Goal: Task Accomplishment & Management: Use online tool/utility

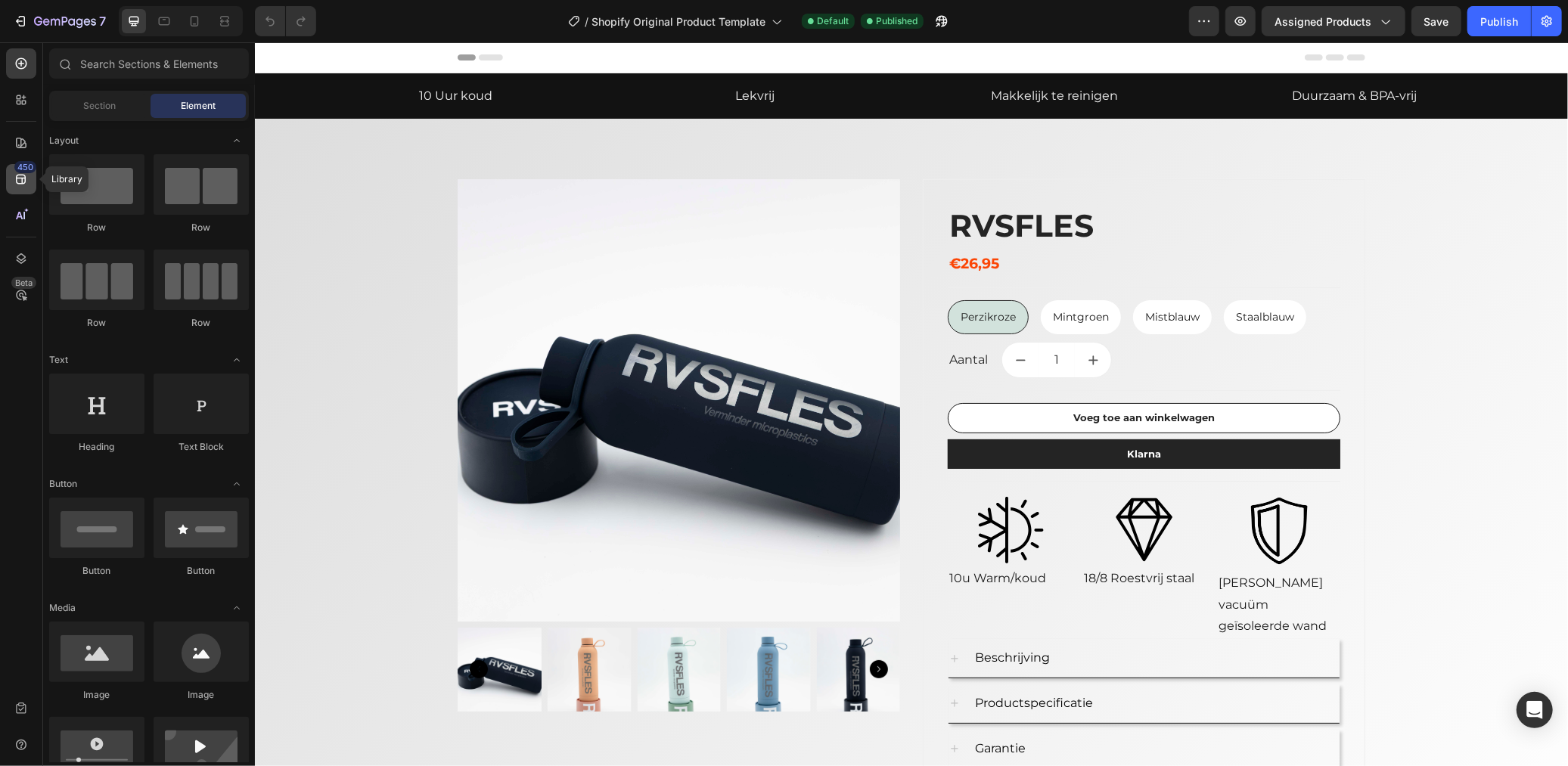
click at [29, 178] on div "450" at bounding box center [20, 178] width 30 height 30
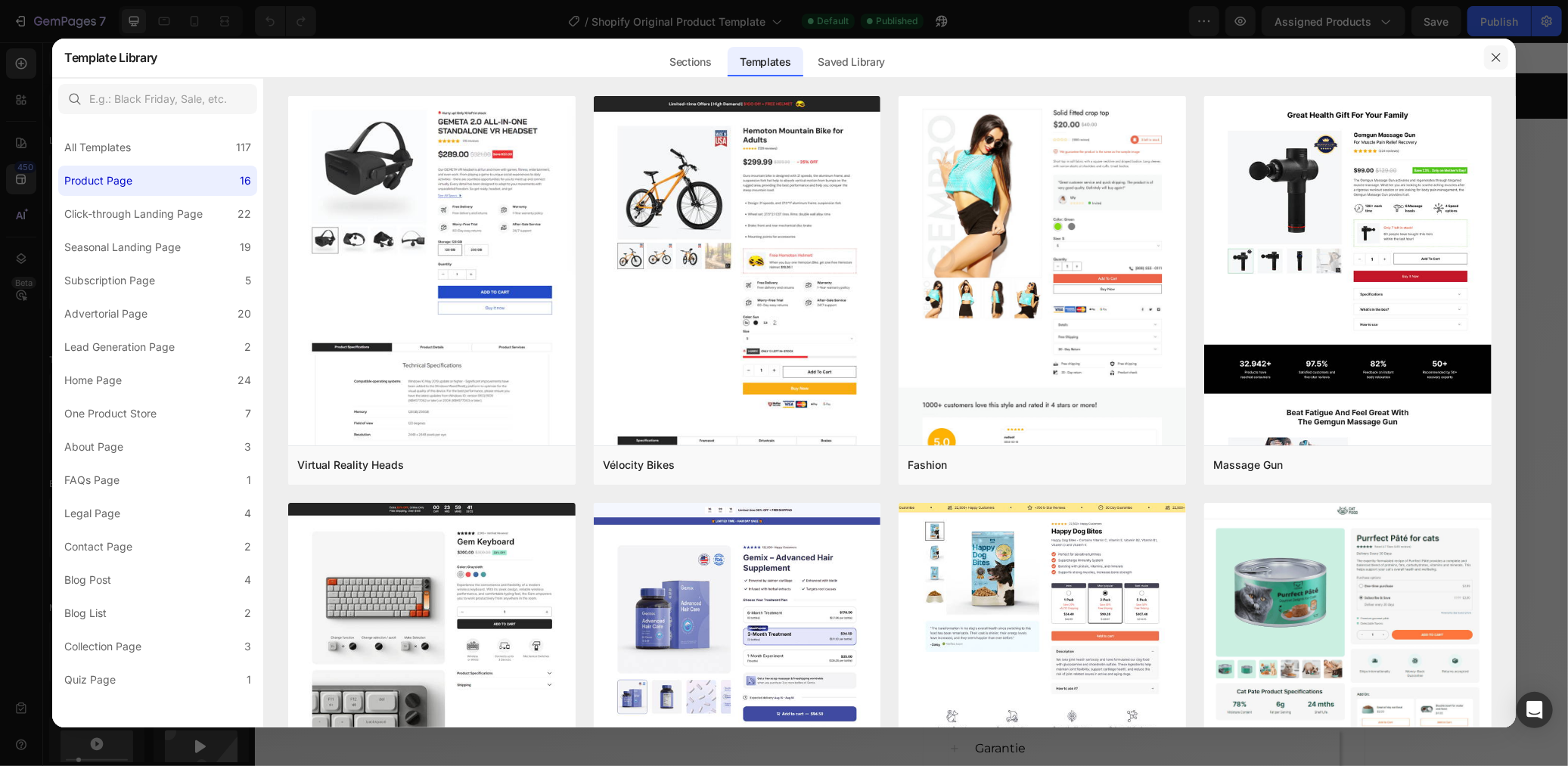
click at [1493, 53] on icon "button" at bounding box center [1495, 57] width 12 height 12
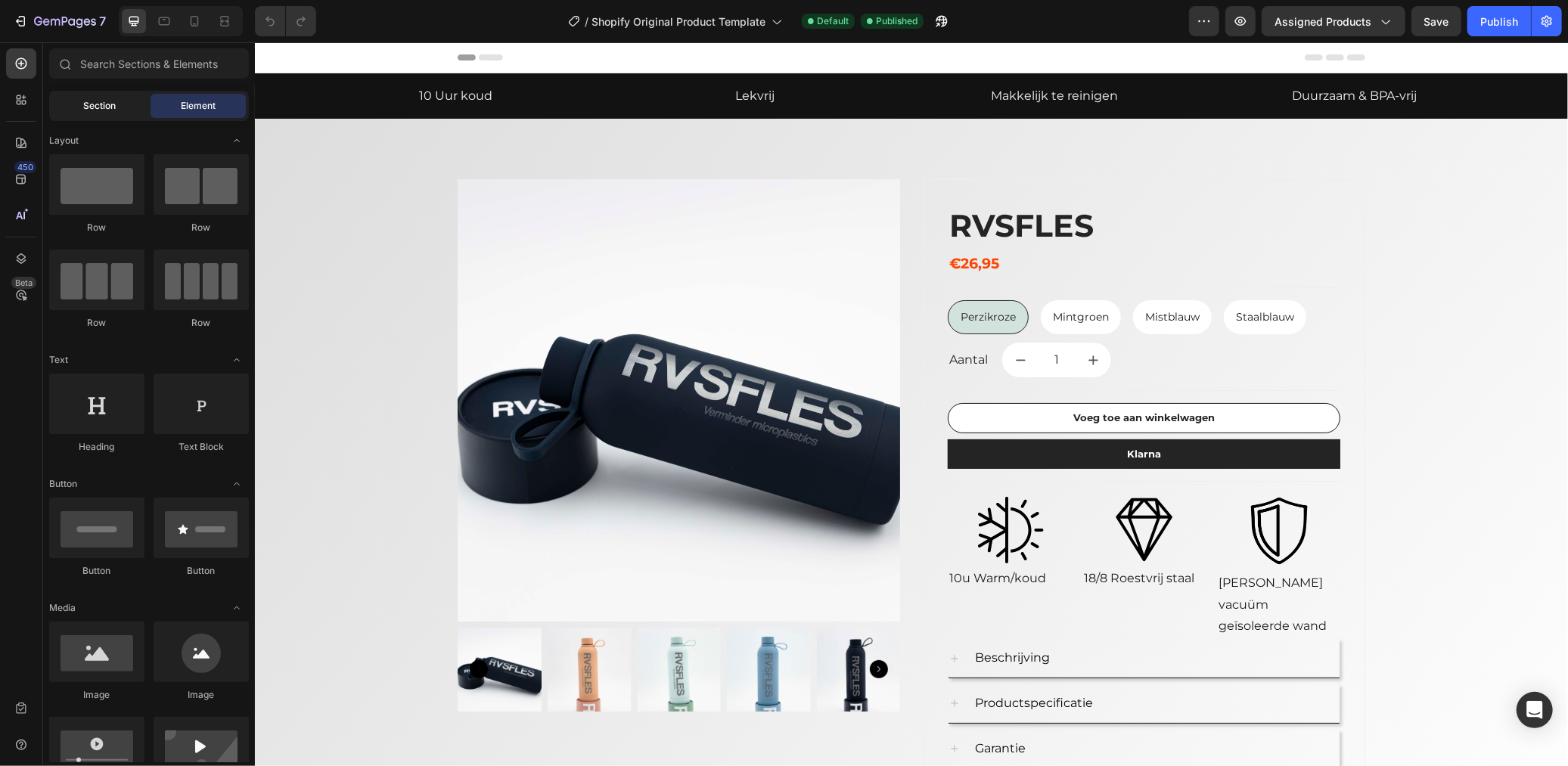
click at [118, 108] on div "Section" at bounding box center [100, 106] width 96 height 24
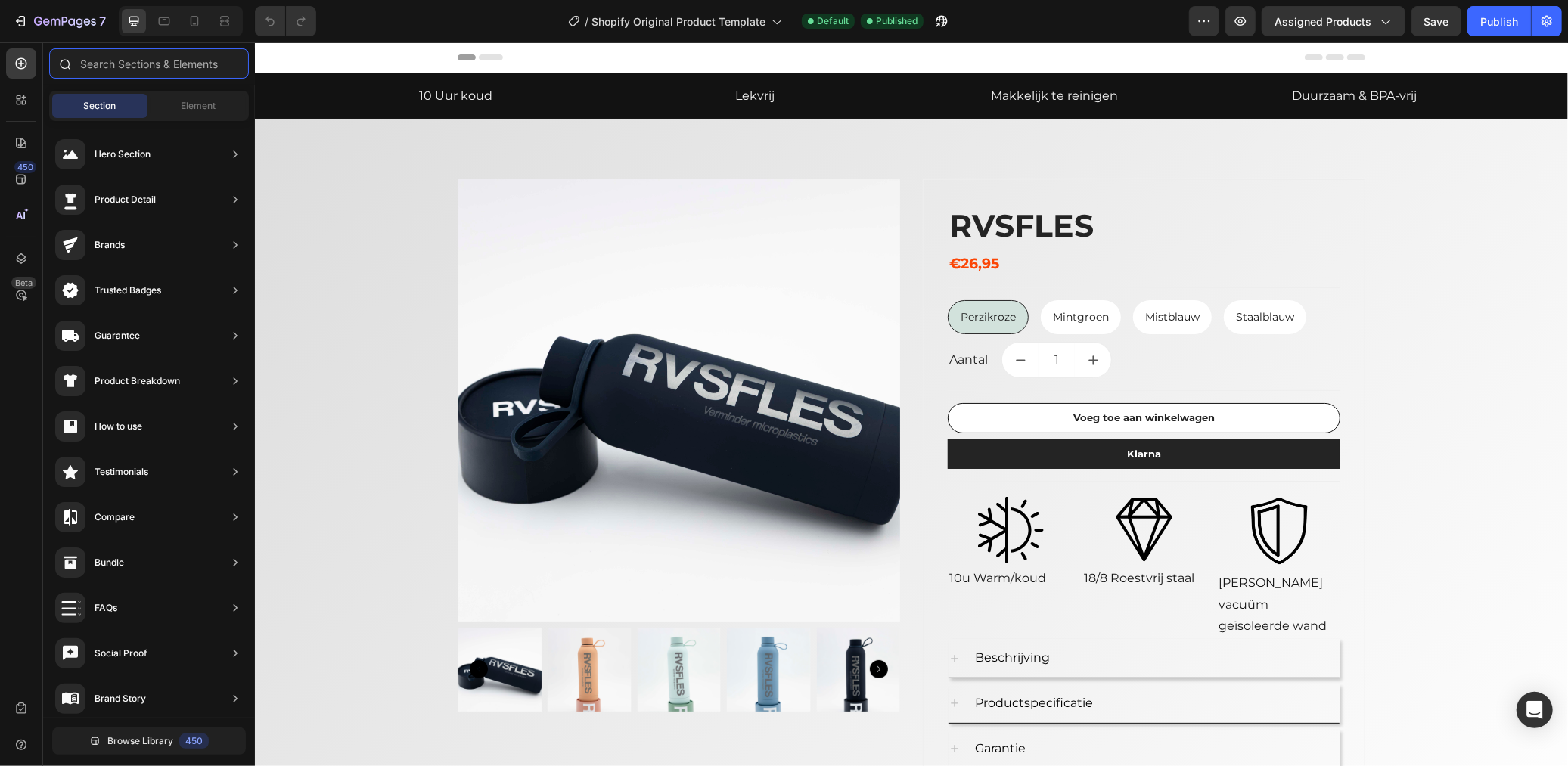
click at [142, 74] on input "text" at bounding box center [149, 63] width 200 height 30
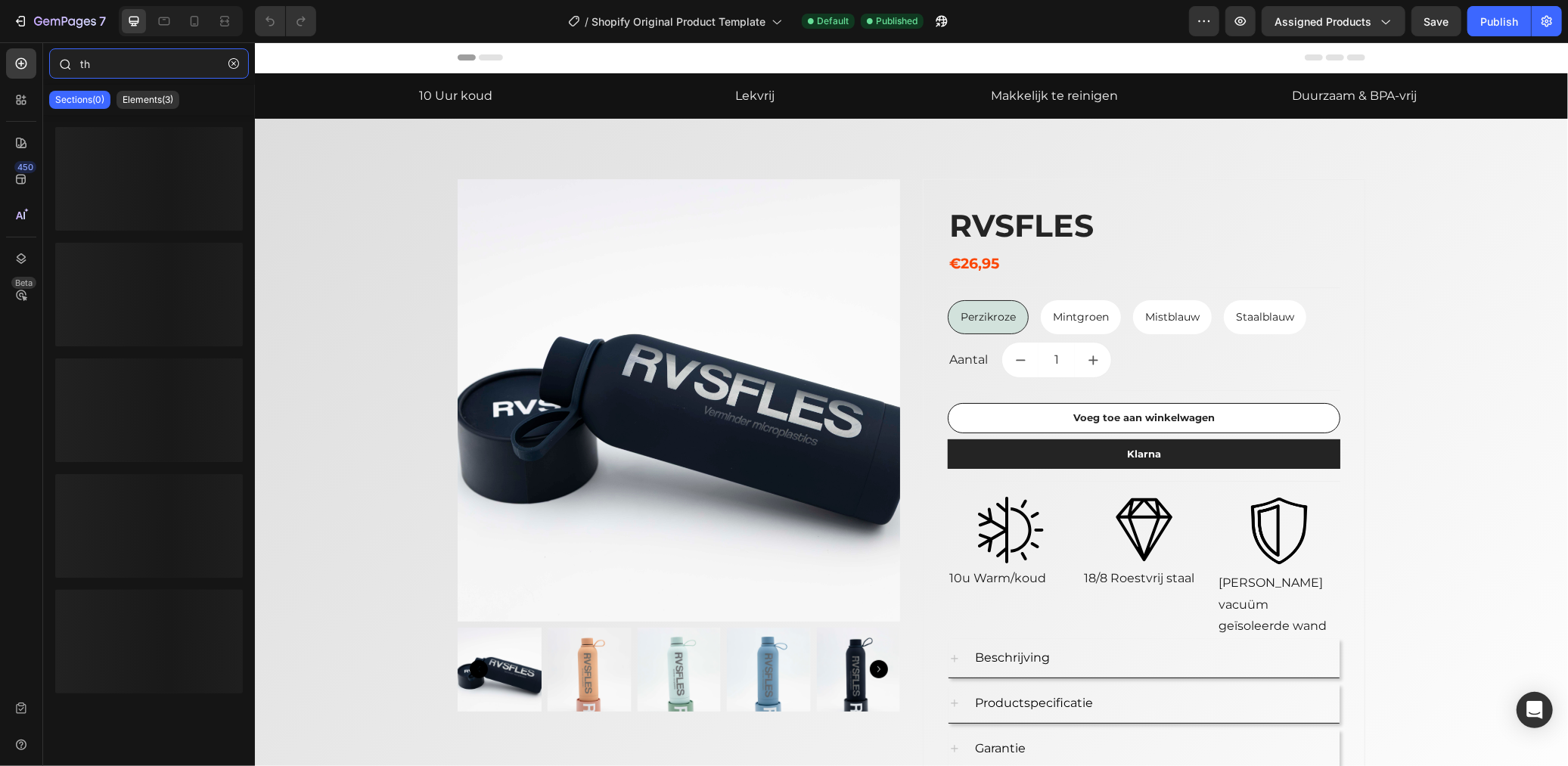
type input "t"
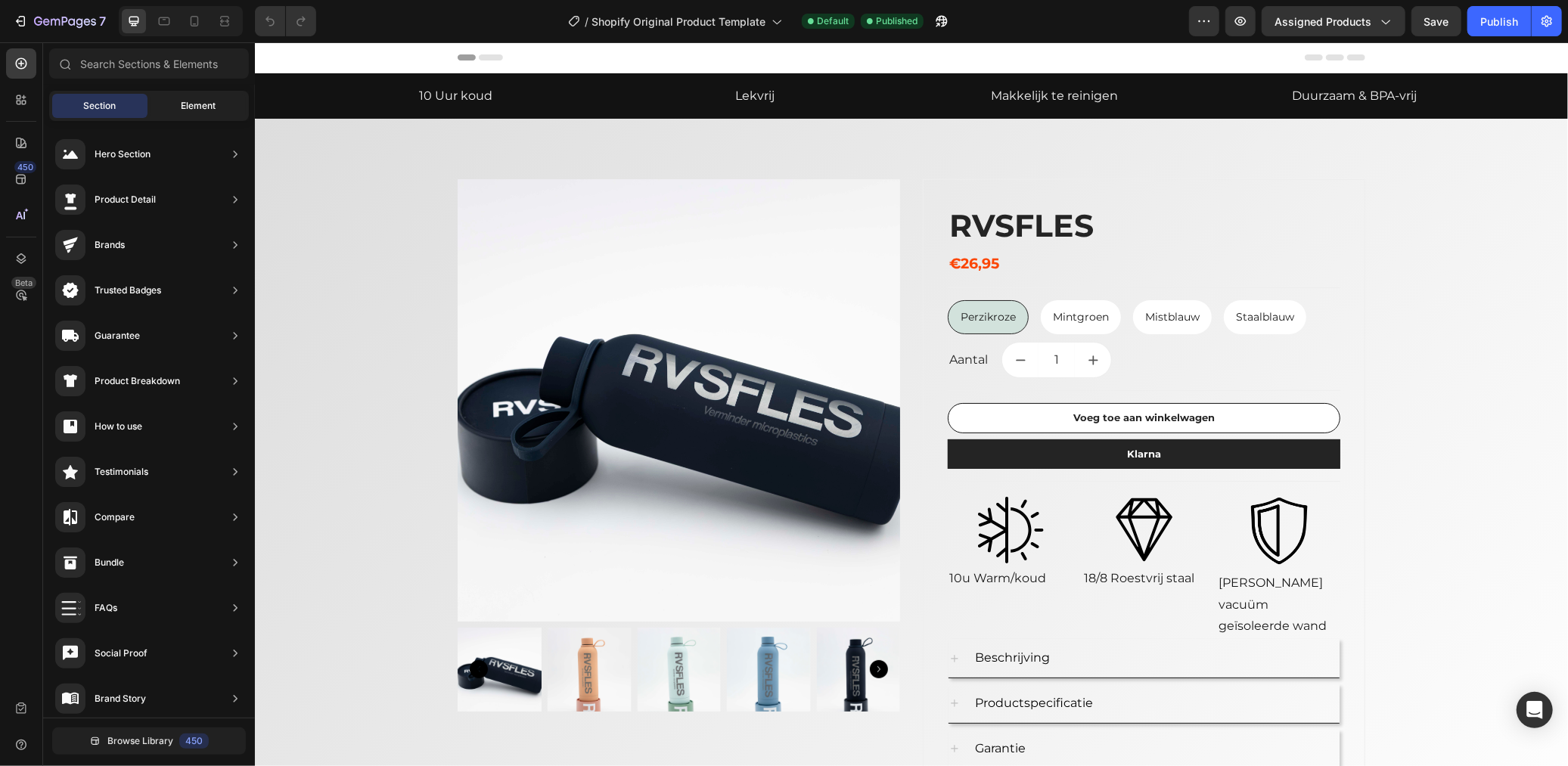
click at [183, 102] on span "Element" at bounding box center [198, 106] width 35 height 14
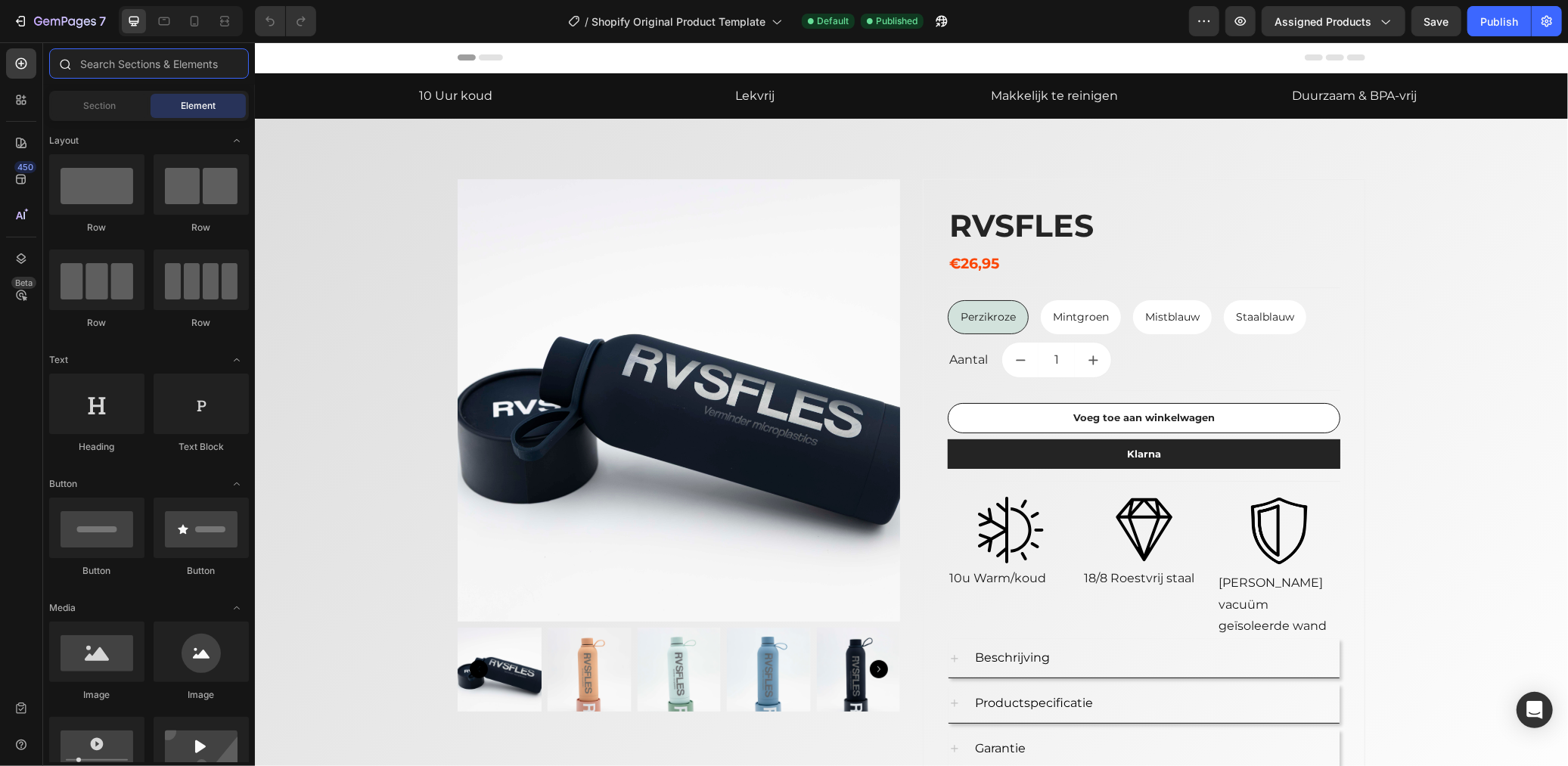
click at [180, 59] on input "text" at bounding box center [149, 63] width 200 height 30
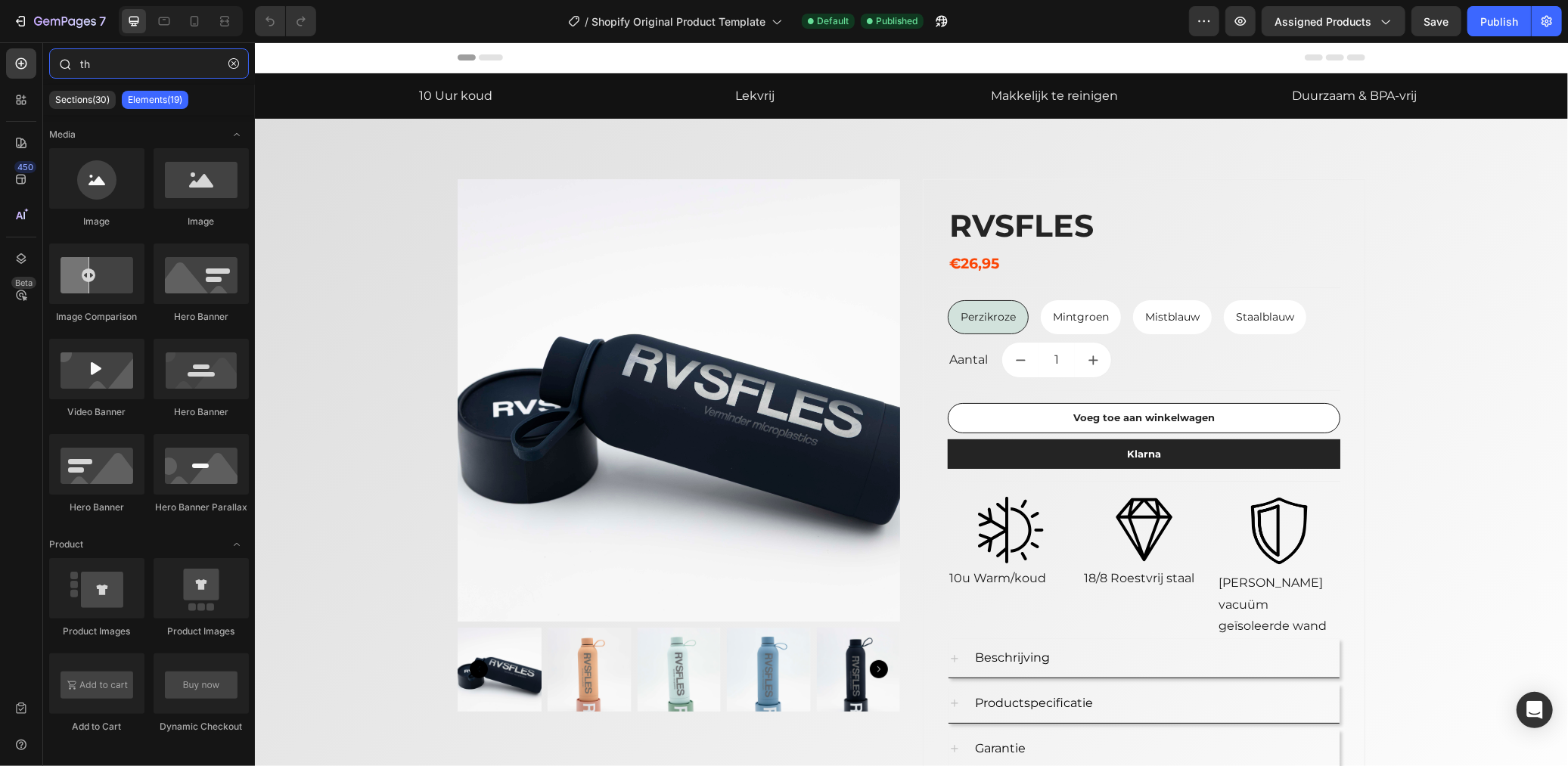
type input "t"
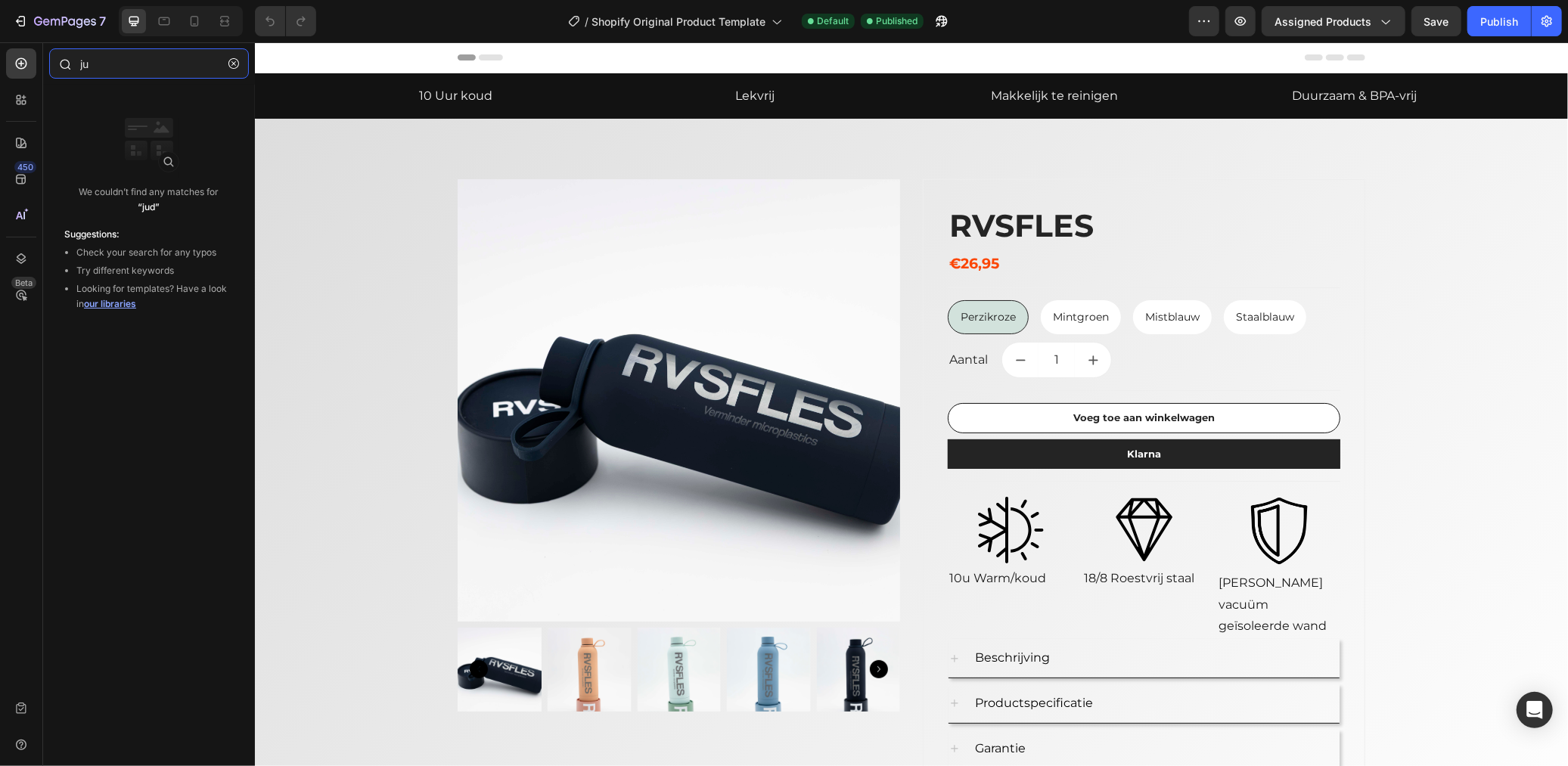
type input "j"
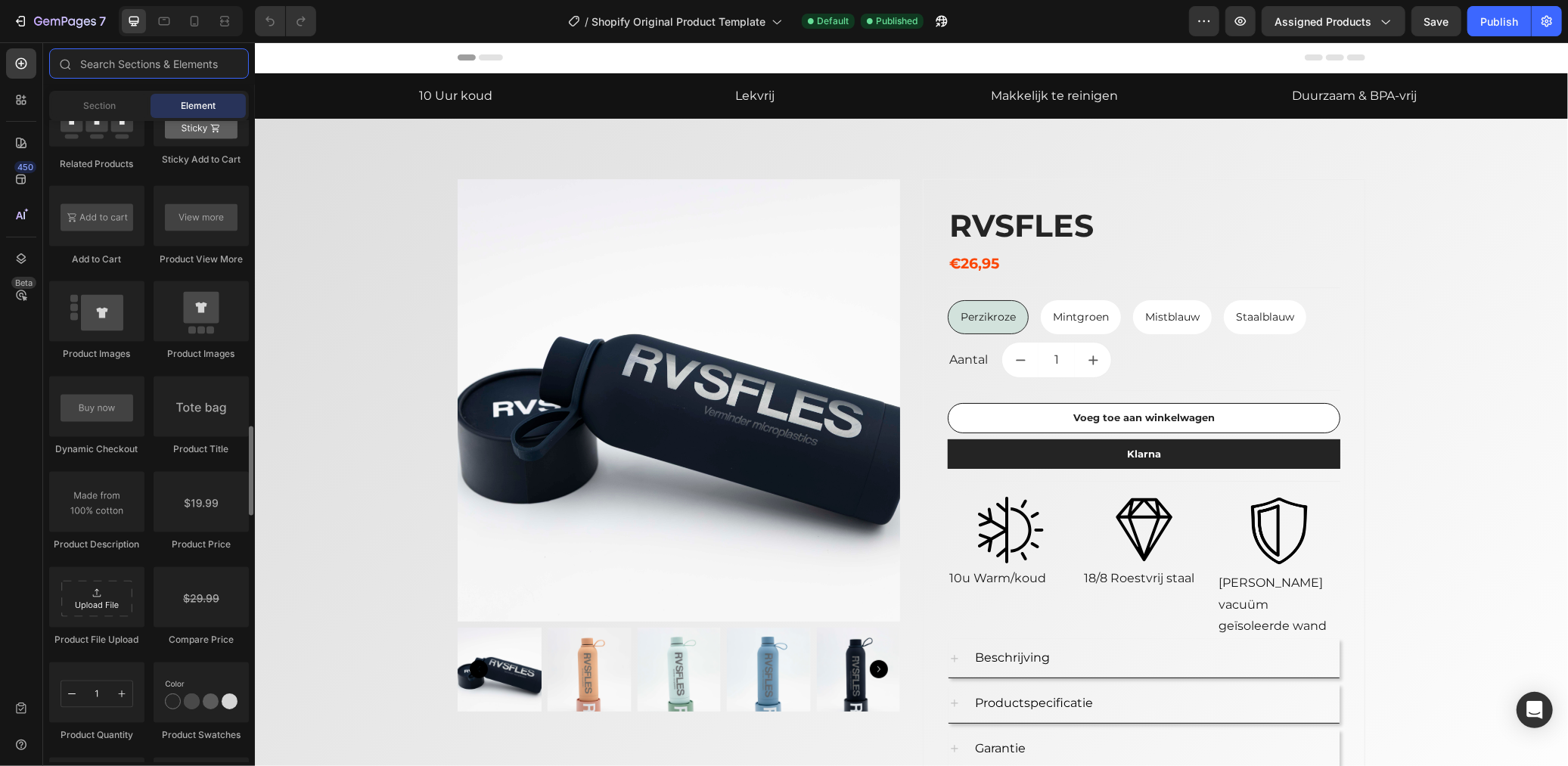
scroll to position [2270, 0]
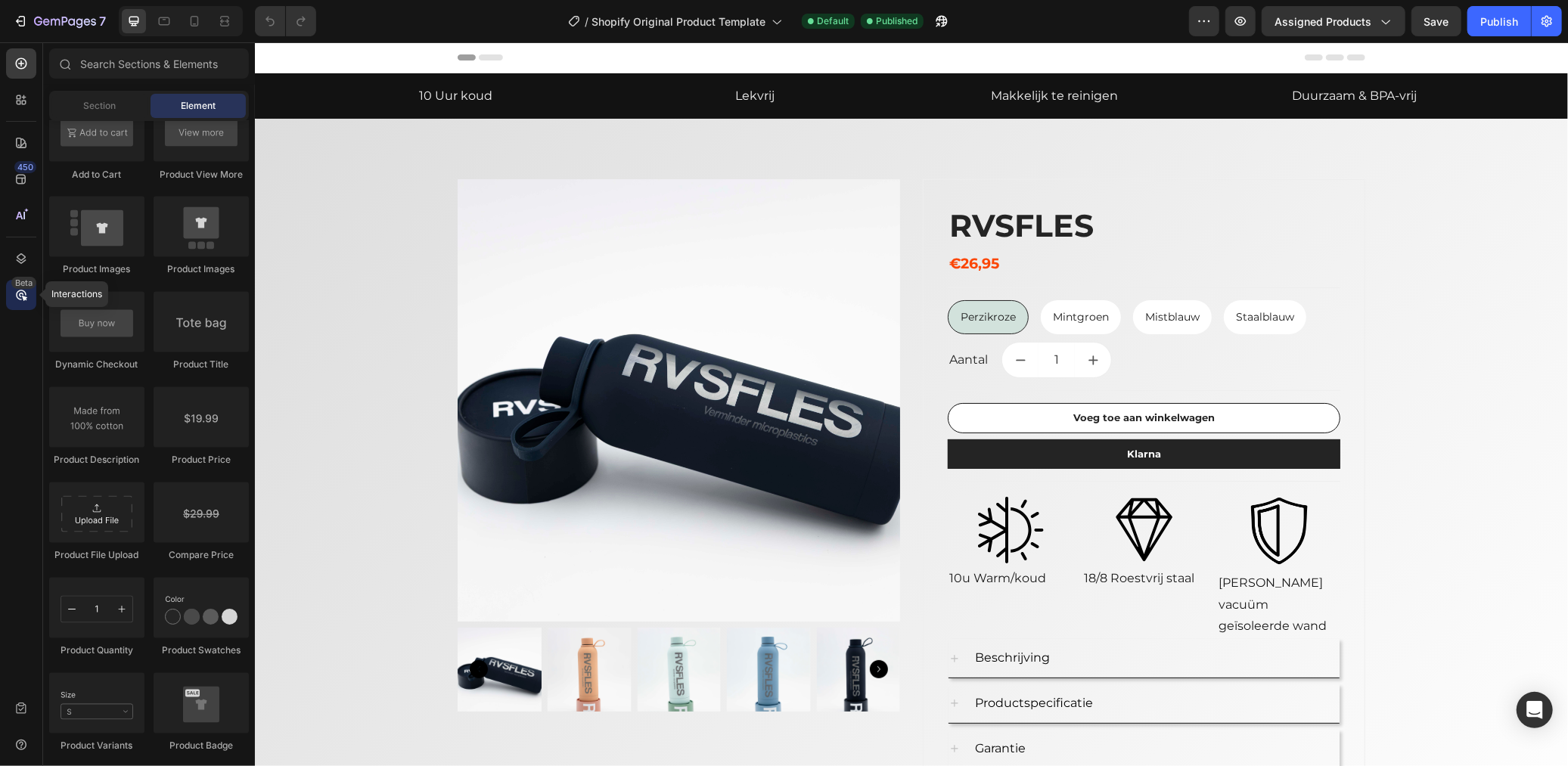
click at [30, 292] on div "Beta" at bounding box center [20, 295] width 30 height 30
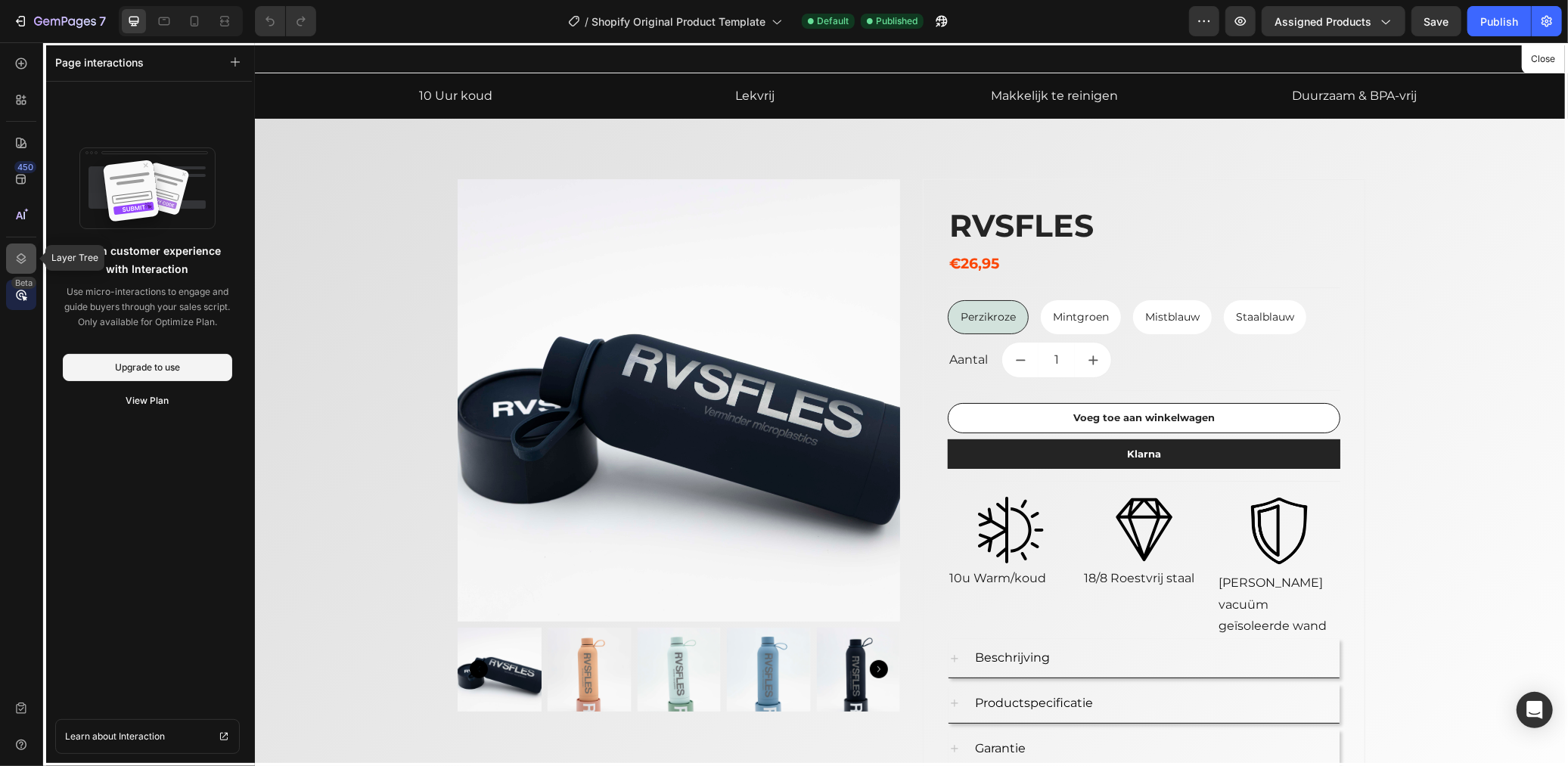
click at [19, 262] on icon at bounding box center [21, 259] width 15 height 15
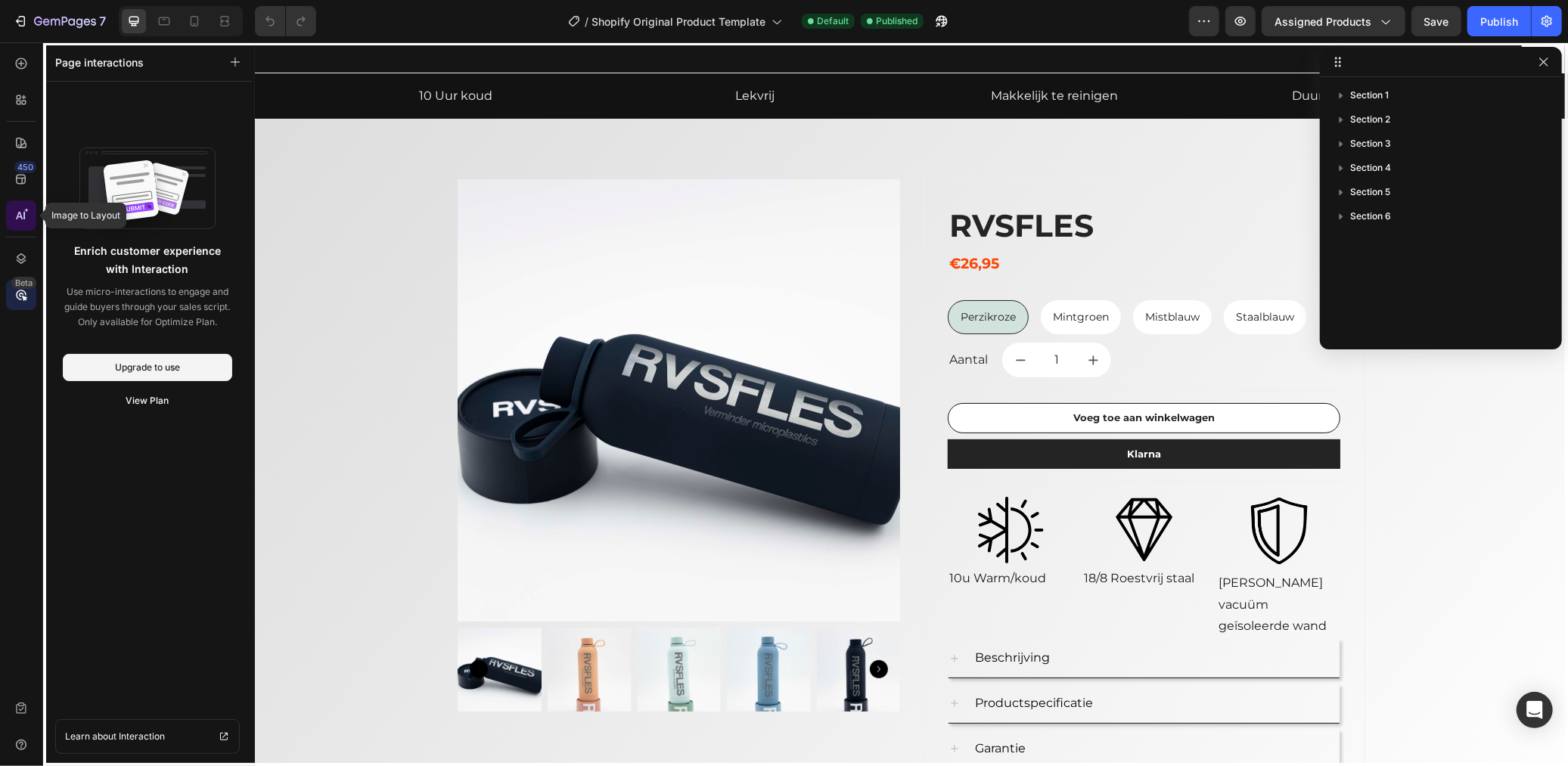
click at [21, 204] on div at bounding box center [20, 215] width 30 height 30
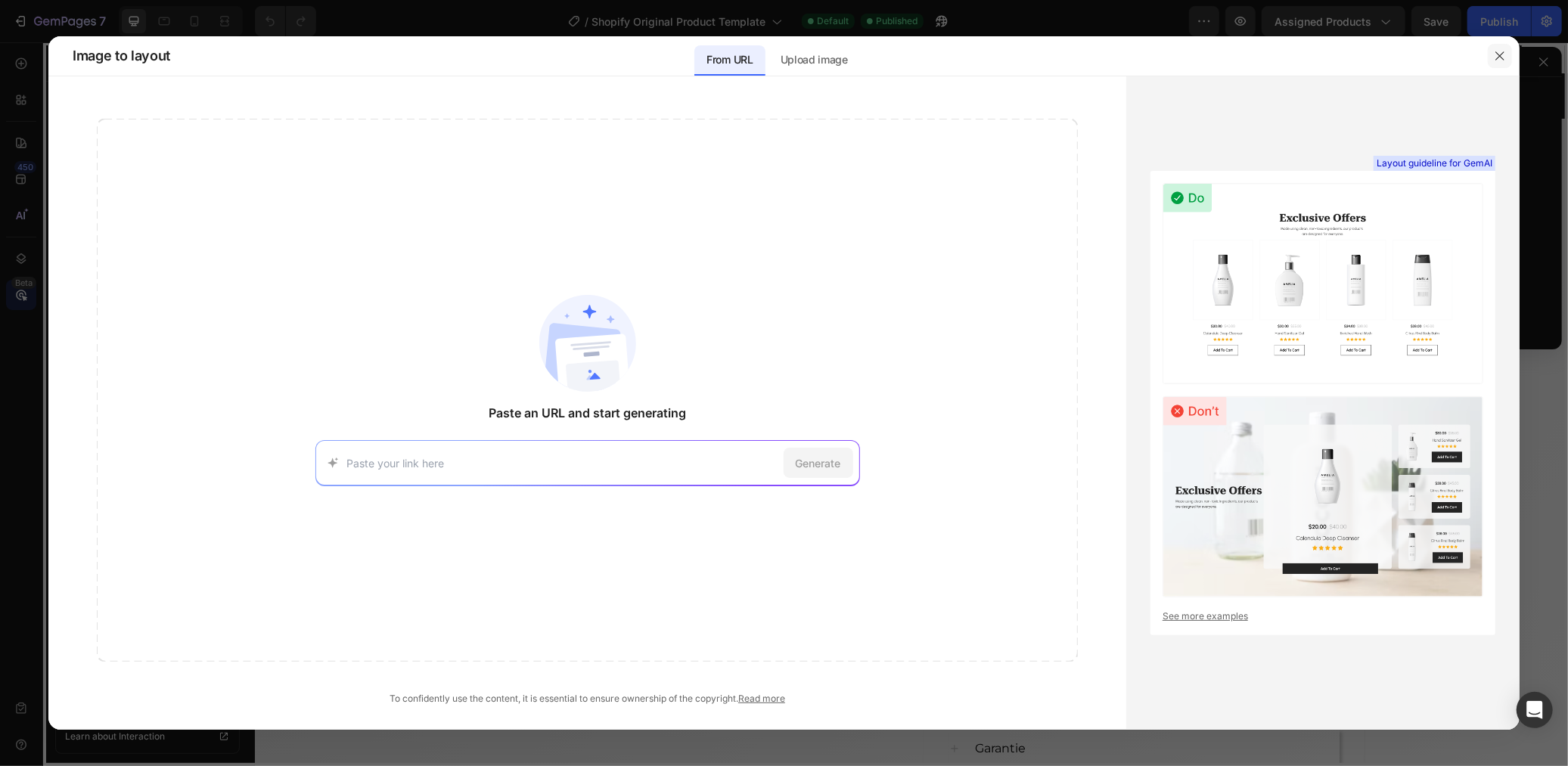
click at [1500, 53] on icon "button" at bounding box center [1500, 56] width 12 height 12
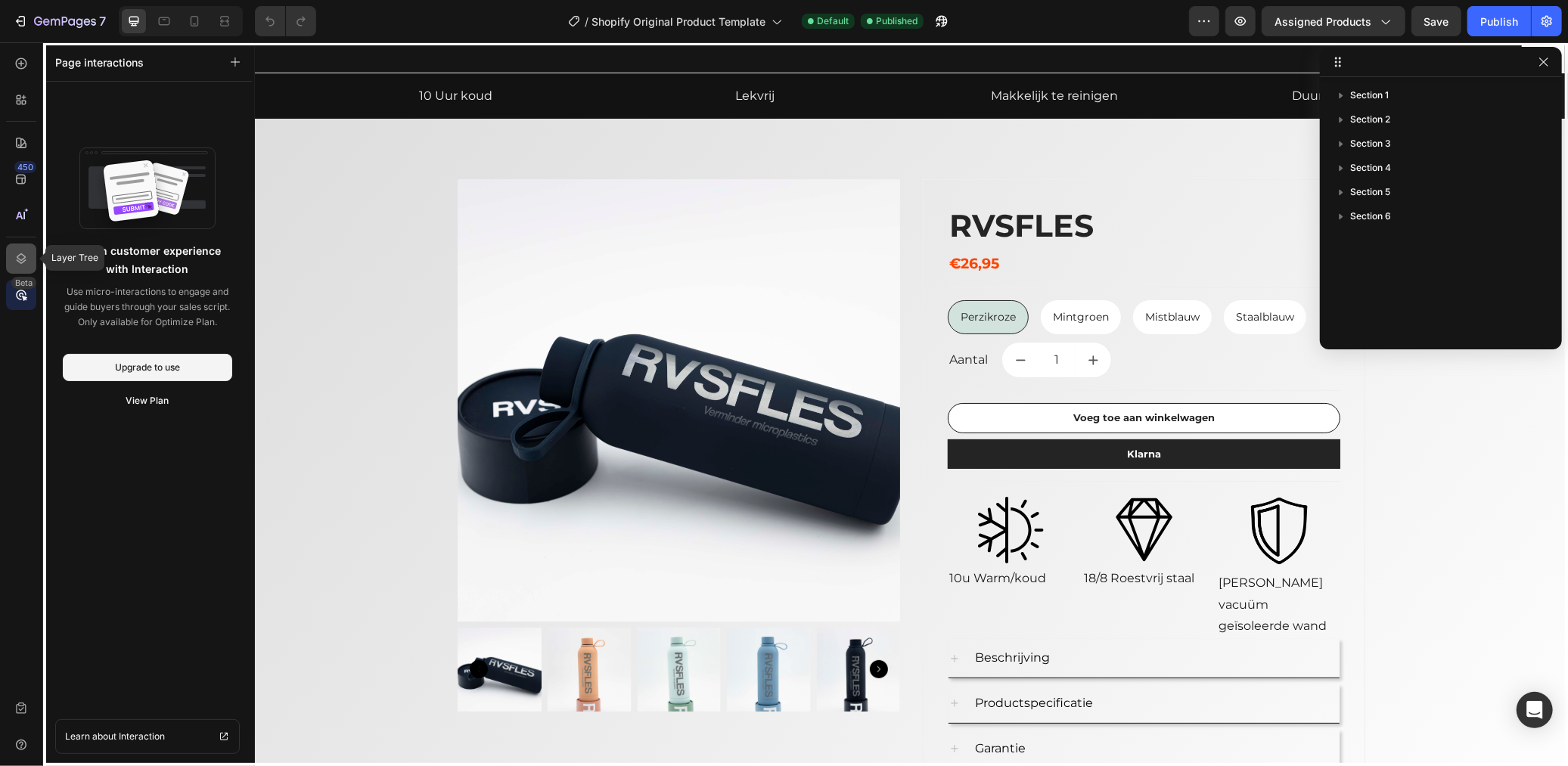
click at [13, 243] on div at bounding box center [20, 258] width 30 height 30
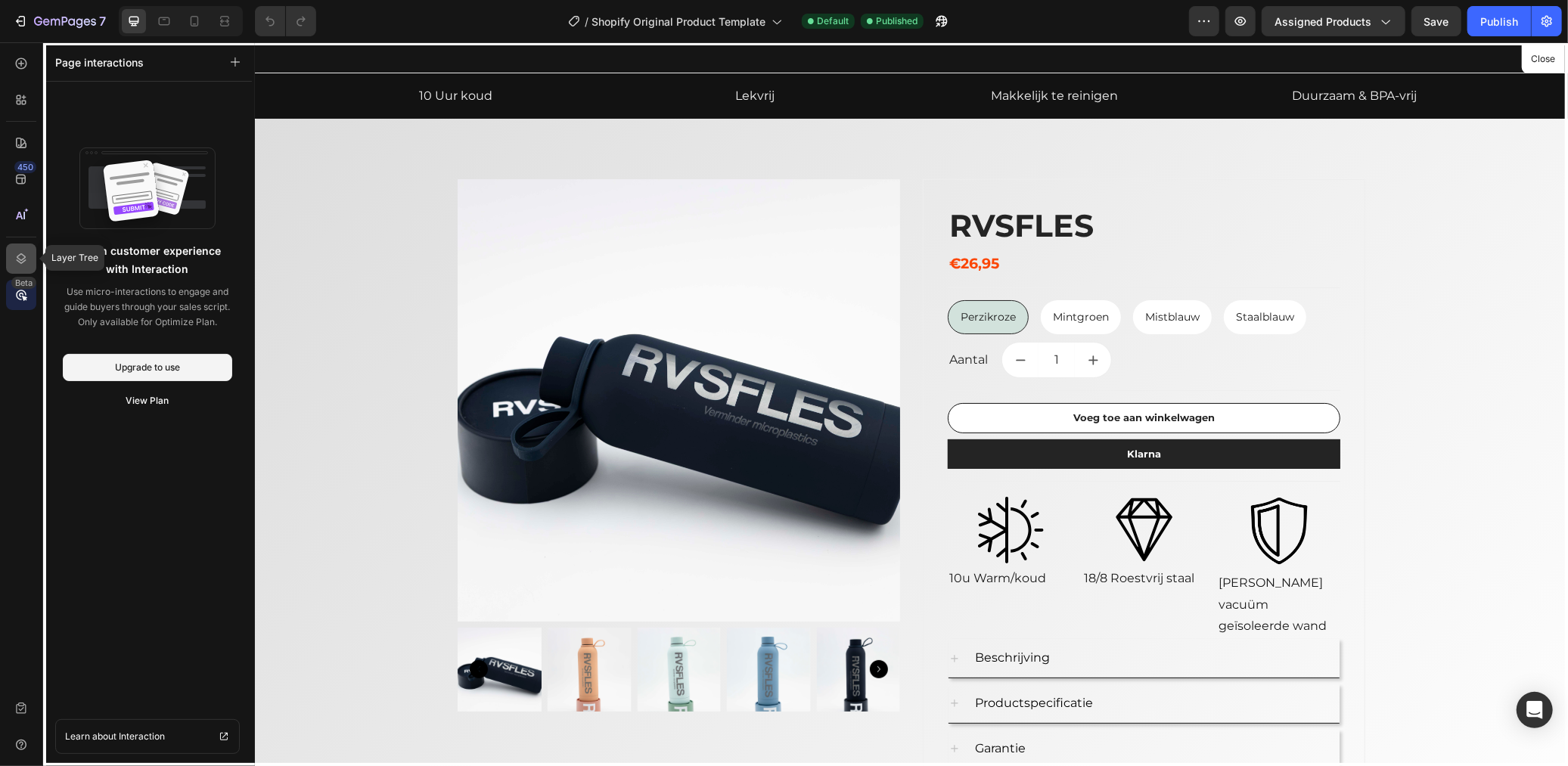
click at [13, 243] on div at bounding box center [20, 258] width 30 height 30
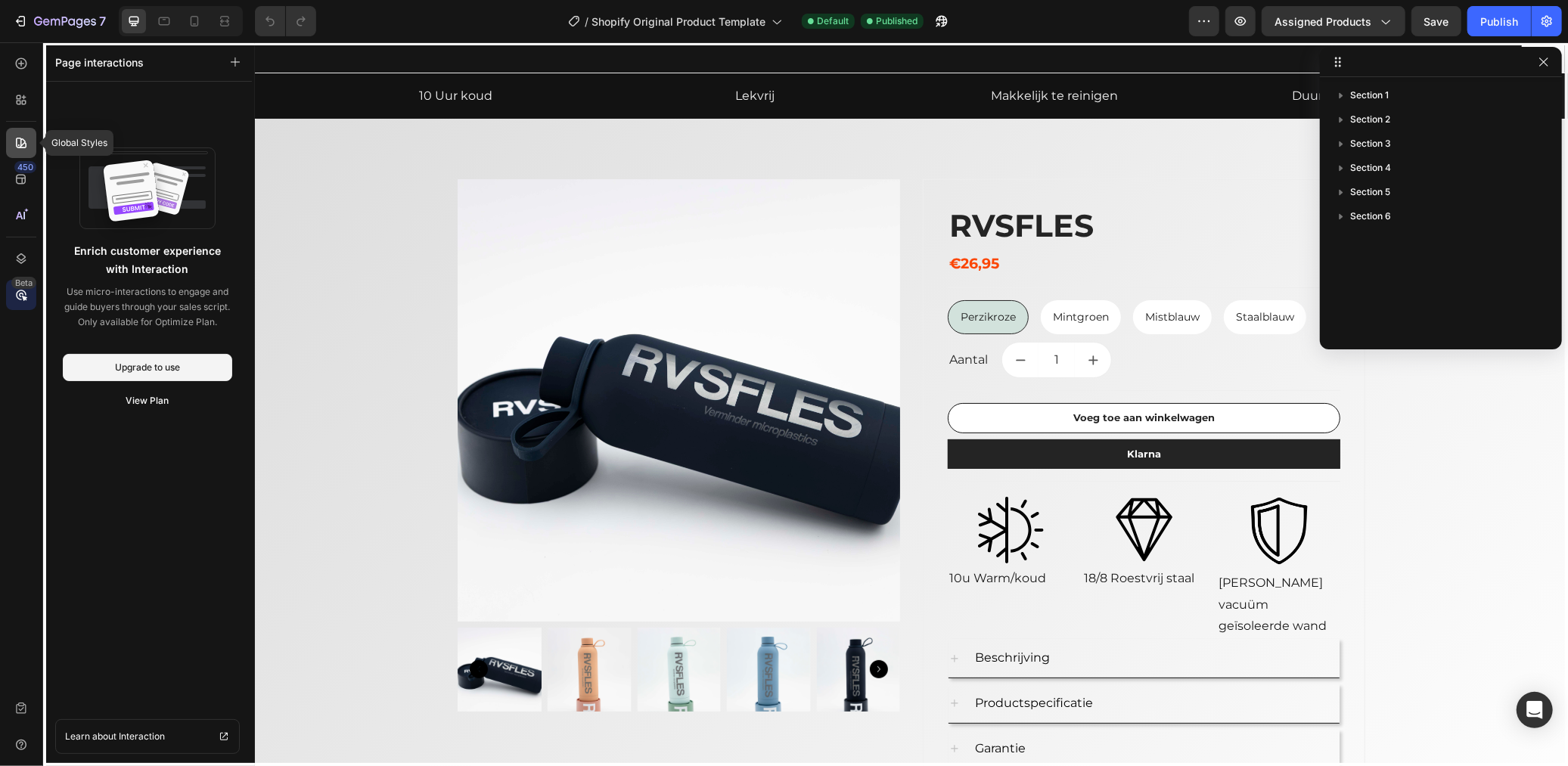
click at [15, 152] on div at bounding box center [20, 143] width 30 height 30
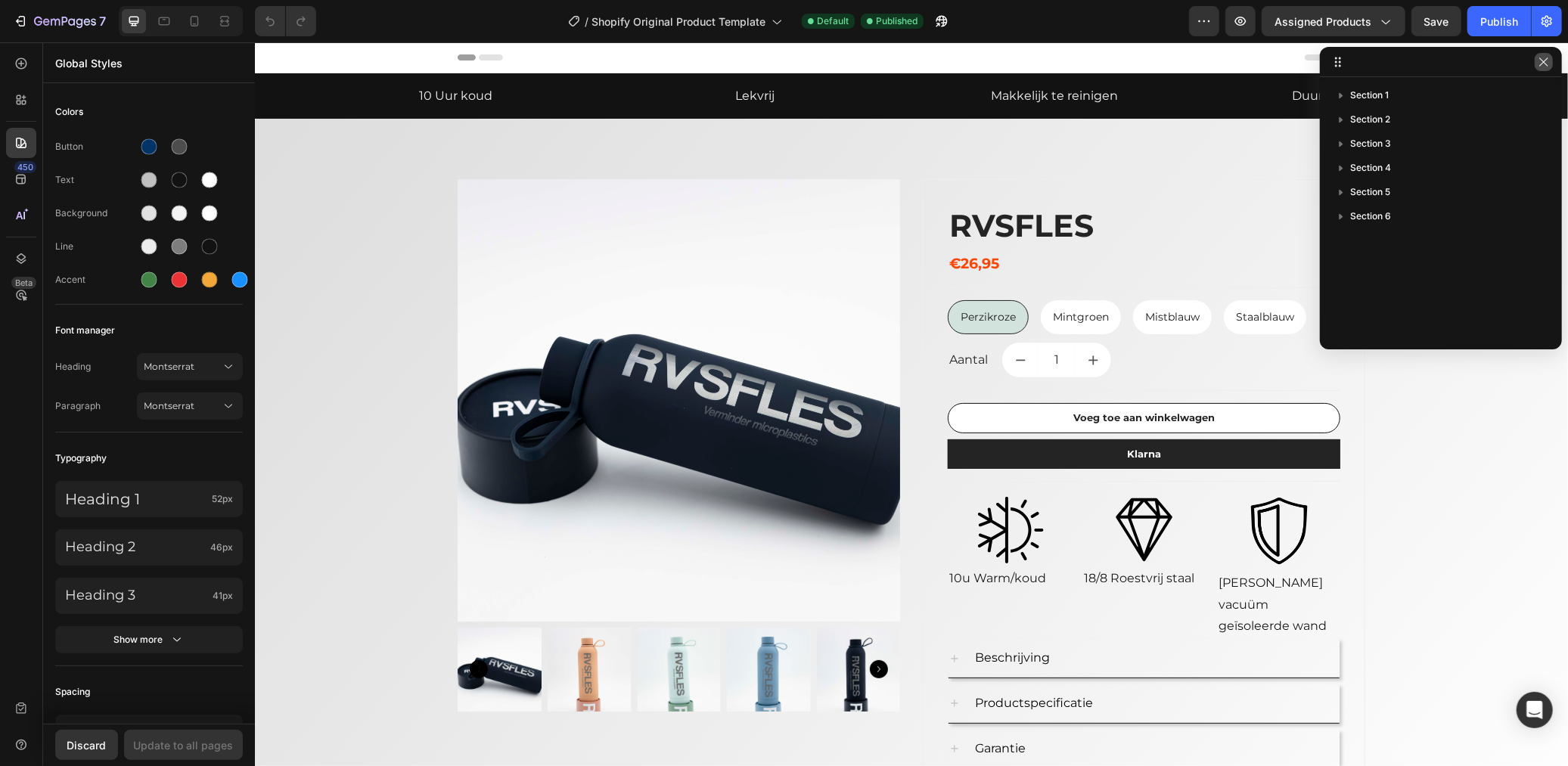
click at [1538, 61] on icon "button" at bounding box center [1543, 62] width 12 height 12
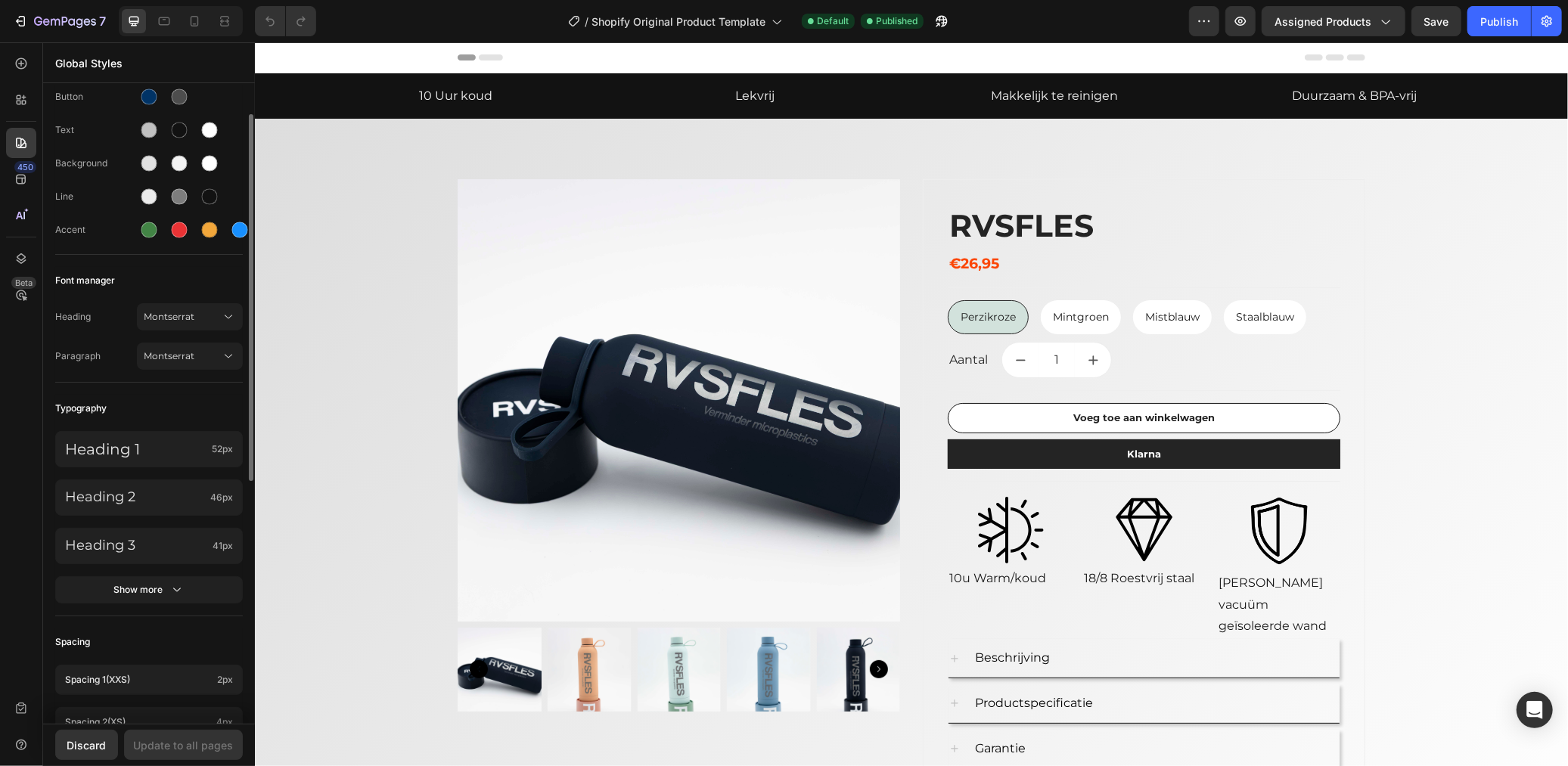
scroll to position [0, 0]
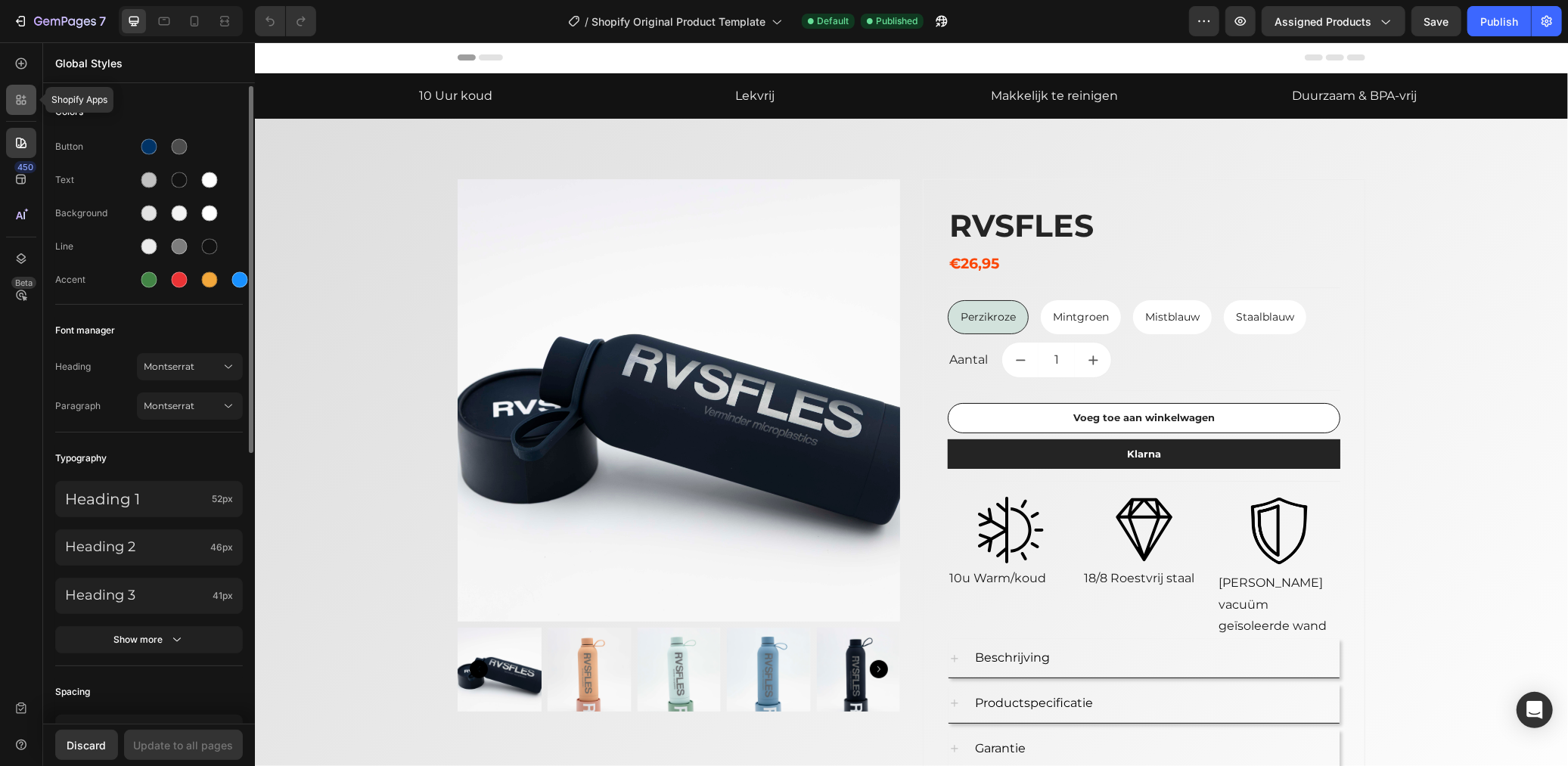
click at [23, 100] on icon at bounding box center [21, 100] width 15 height 15
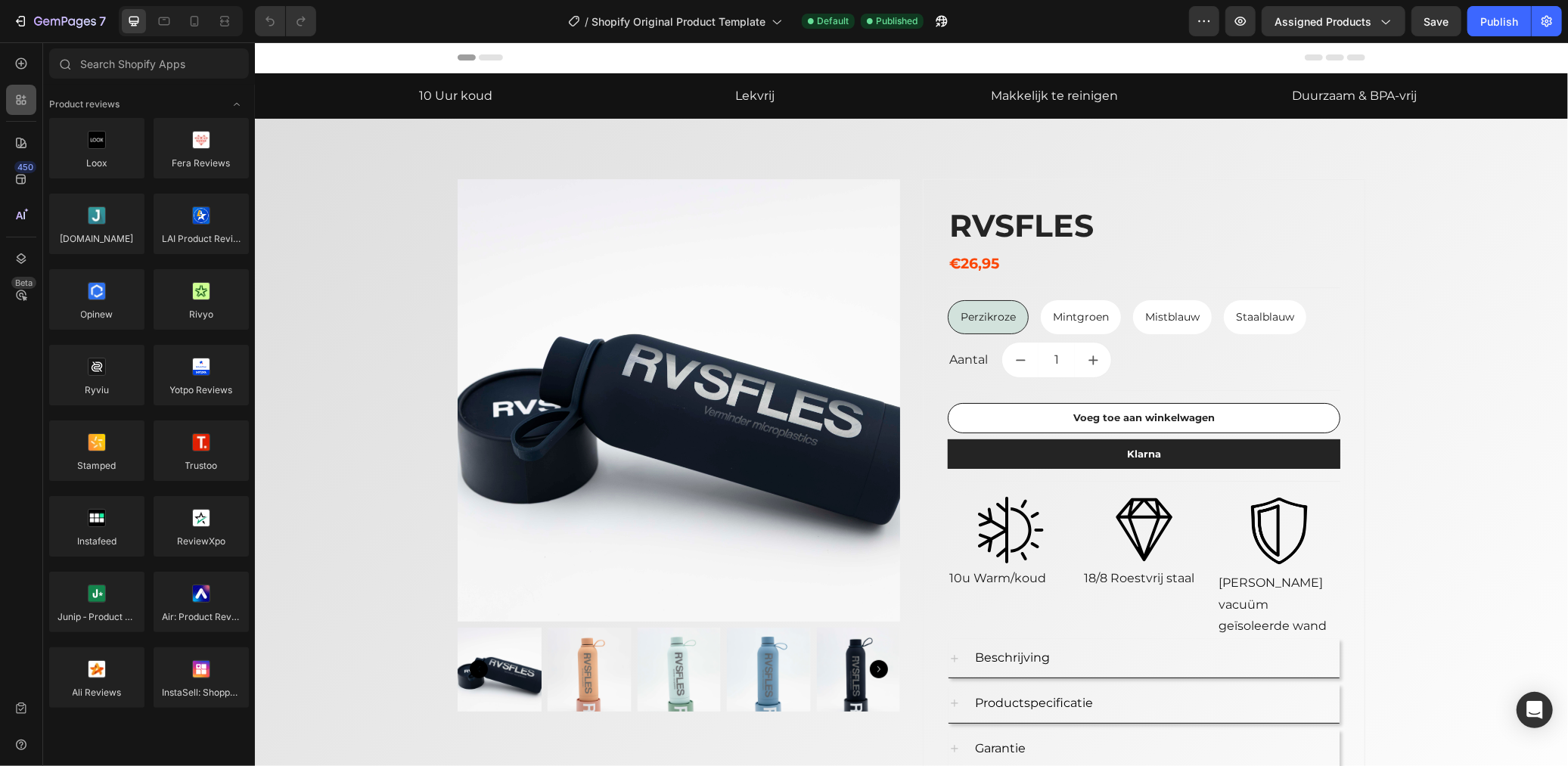
scroll to position [2270, 0]
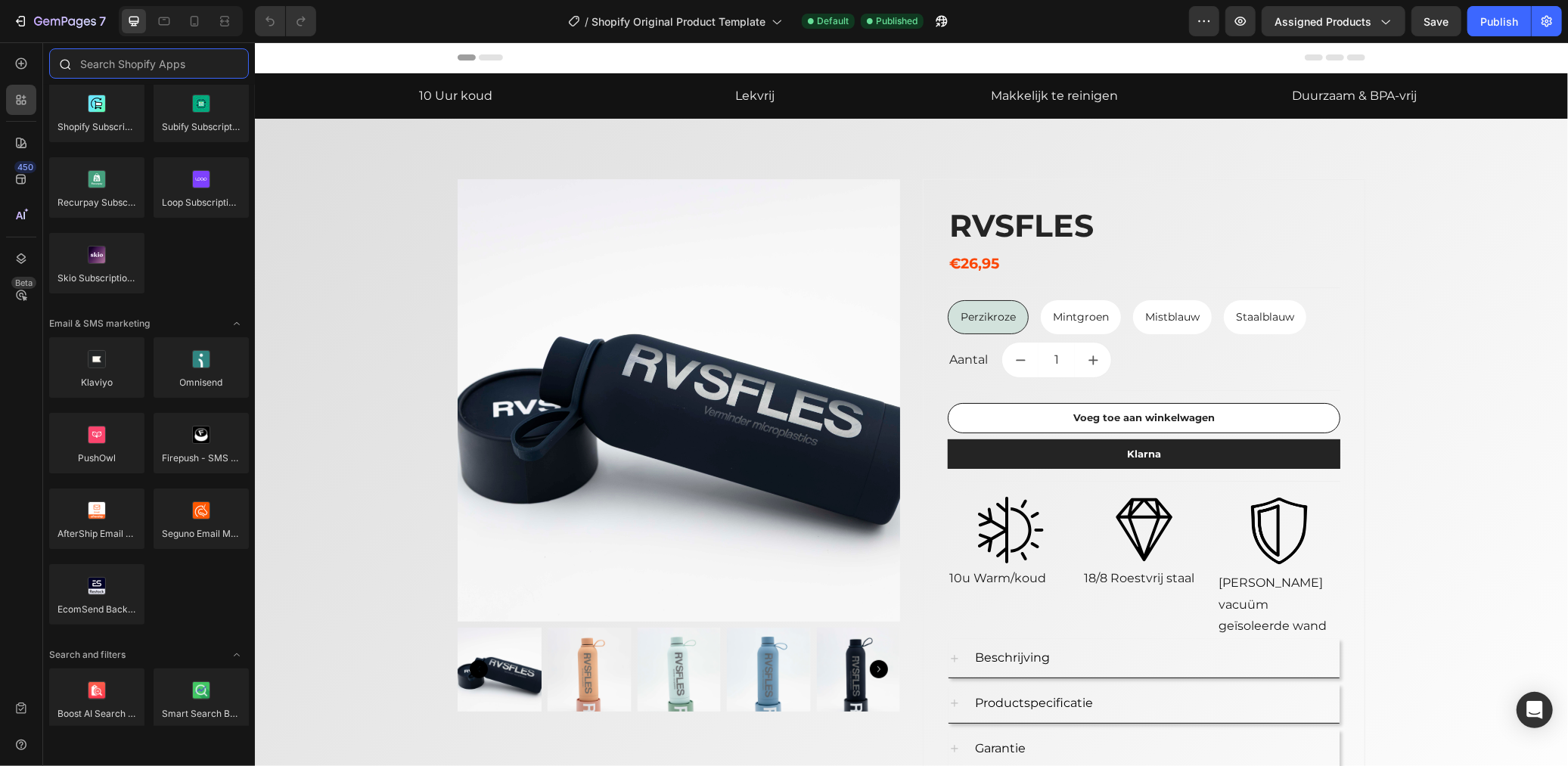
click at [93, 70] on input "text" at bounding box center [149, 63] width 200 height 30
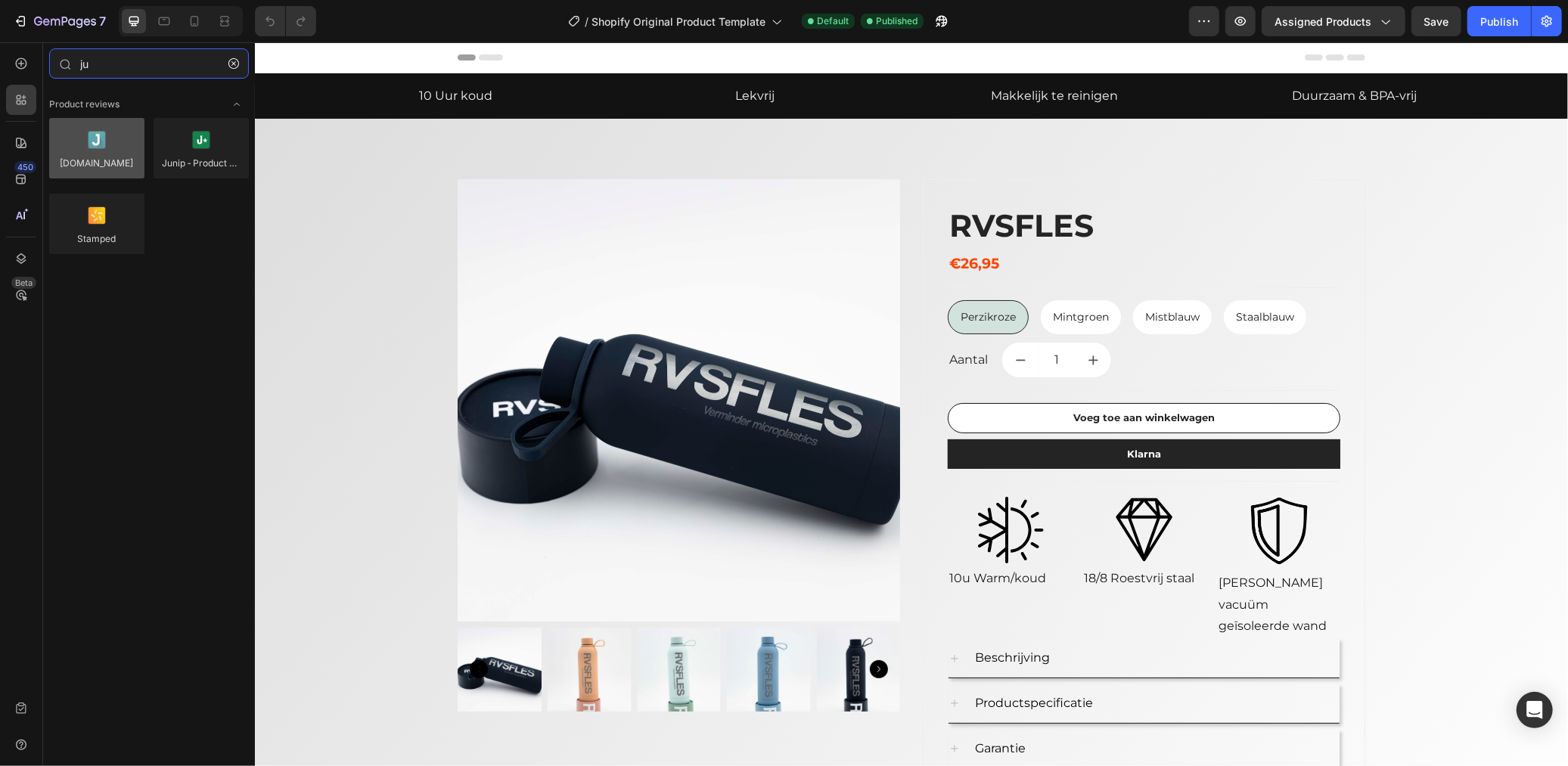
type input "ju"
click at [119, 169] on div at bounding box center [97, 148] width 96 height 61
click at [103, 168] on div at bounding box center [97, 148] width 96 height 61
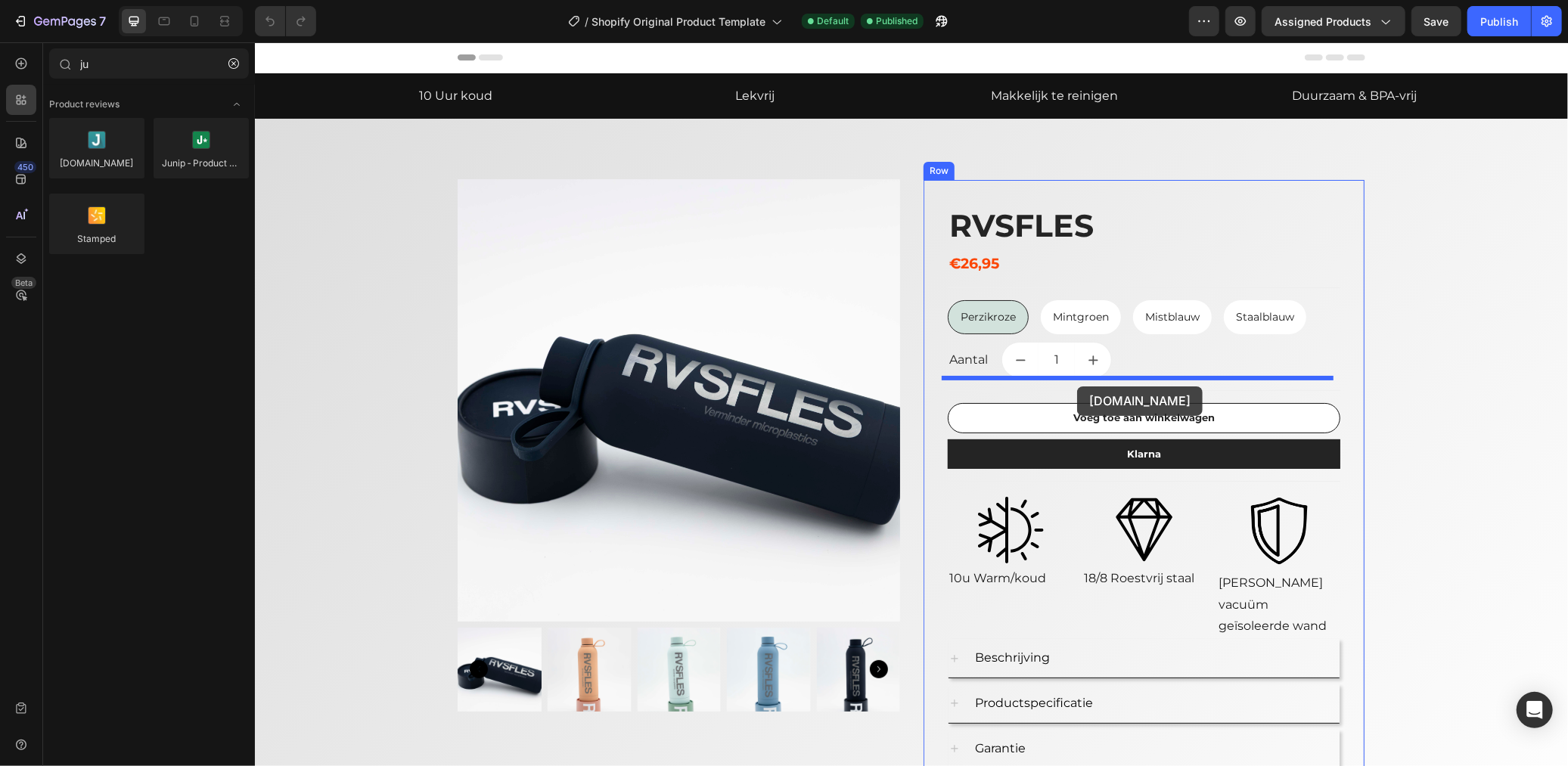
drag, startPoint x: 357, startPoint y: 209, endPoint x: 1080, endPoint y: 388, distance: 744.8
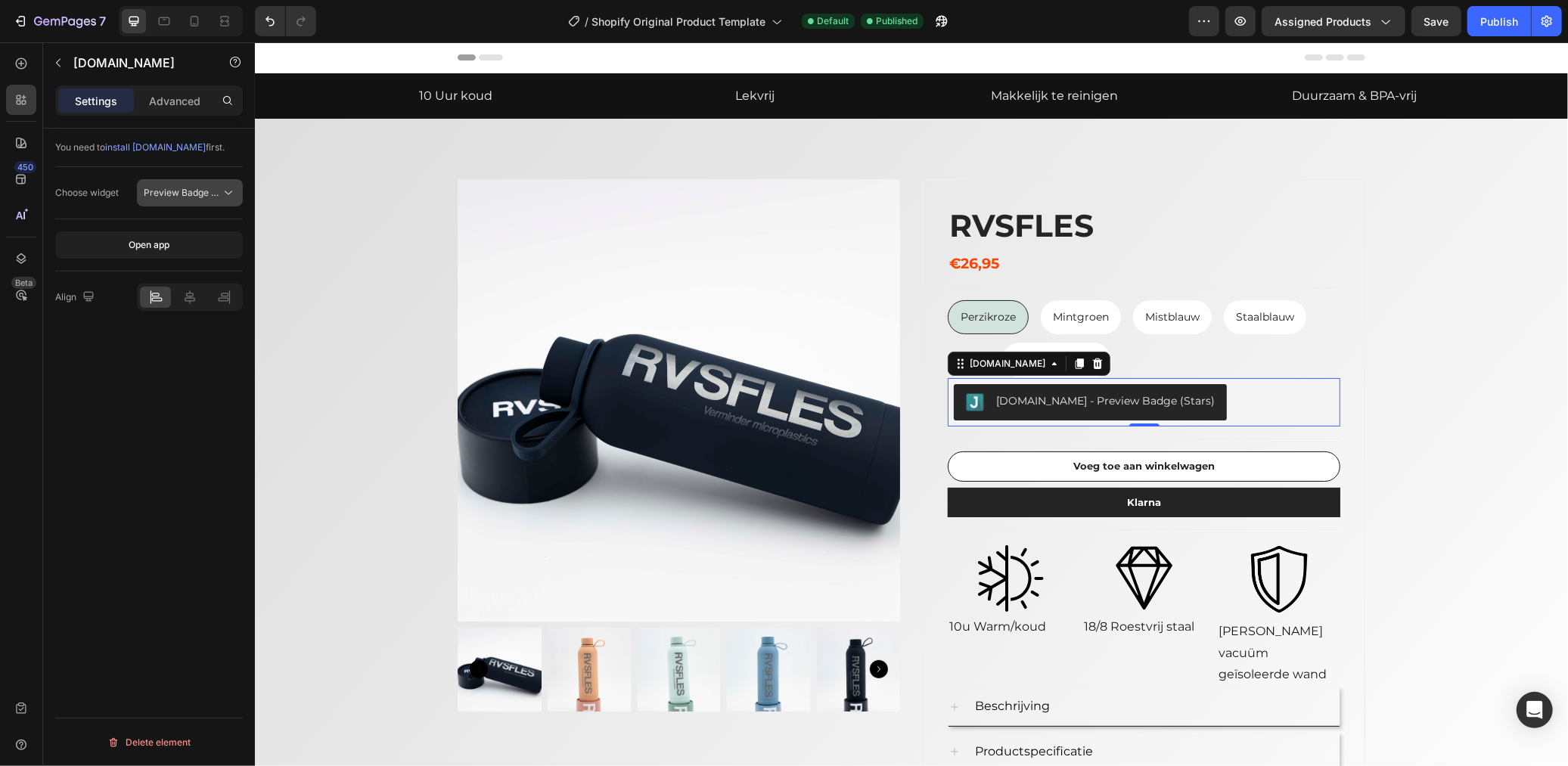
click at [178, 202] on button "Preview Badge (Stars)" at bounding box center [189, 193] width 106 height 27
click at [87, 435] on div "You need to install [DOMAIN_NAME] first. Choose widget Preview Badge (Stars) Op…" at bounding box center [149, 469] width 212 height 681
click at [161, 191] on span "Preview Badge (Stars)" at bounding box center [191, 192] width 96 height 11
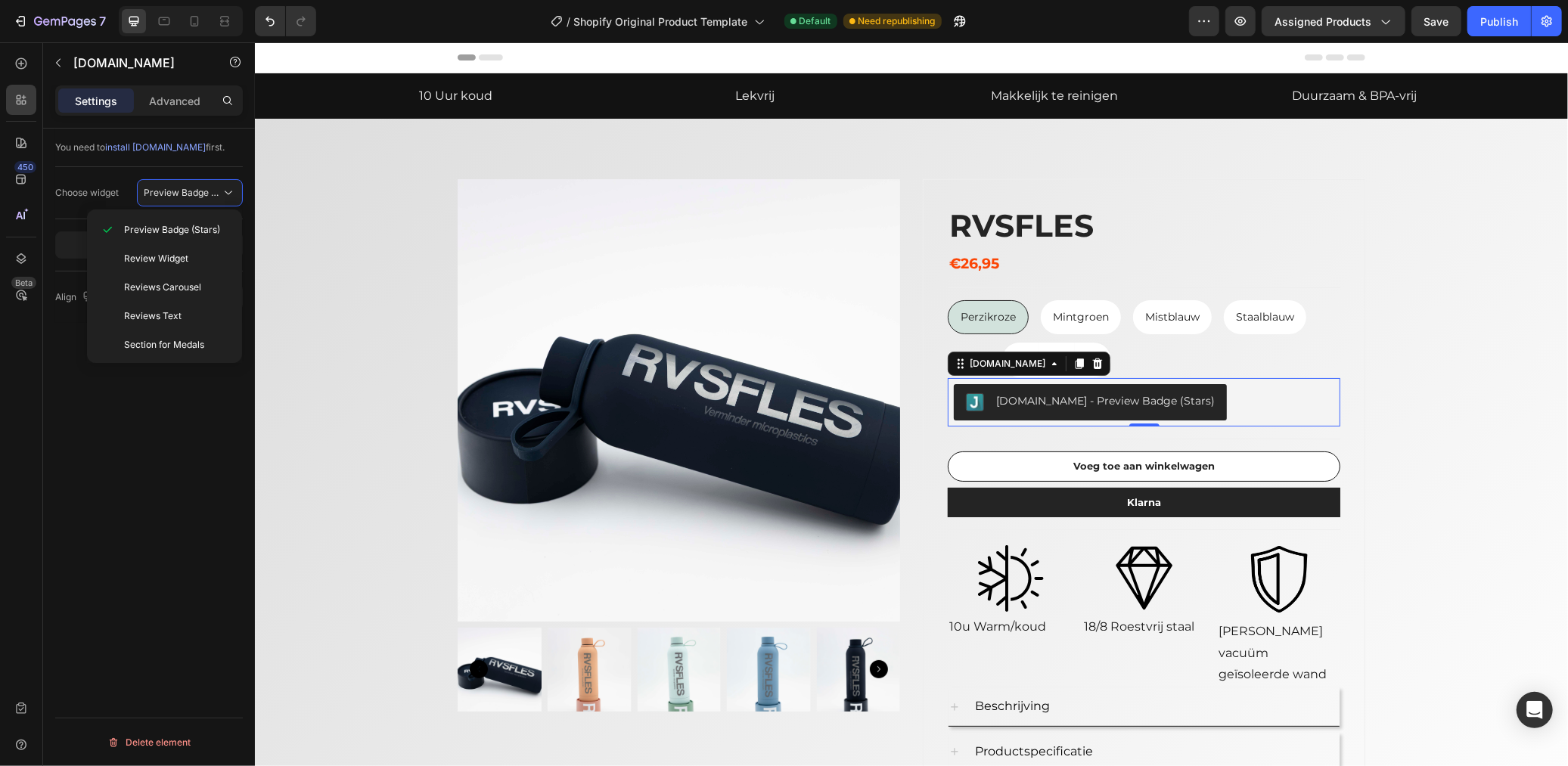
click at [89, 453] on div "You need to install [DOMAIN_NAME] first. Choose widget Preview Badge (Stars) Op…" at bounding box center [149, 469] width 212 height 681
click at [190, 294] on icon at bounding box center [189, 297] width 10 height 14
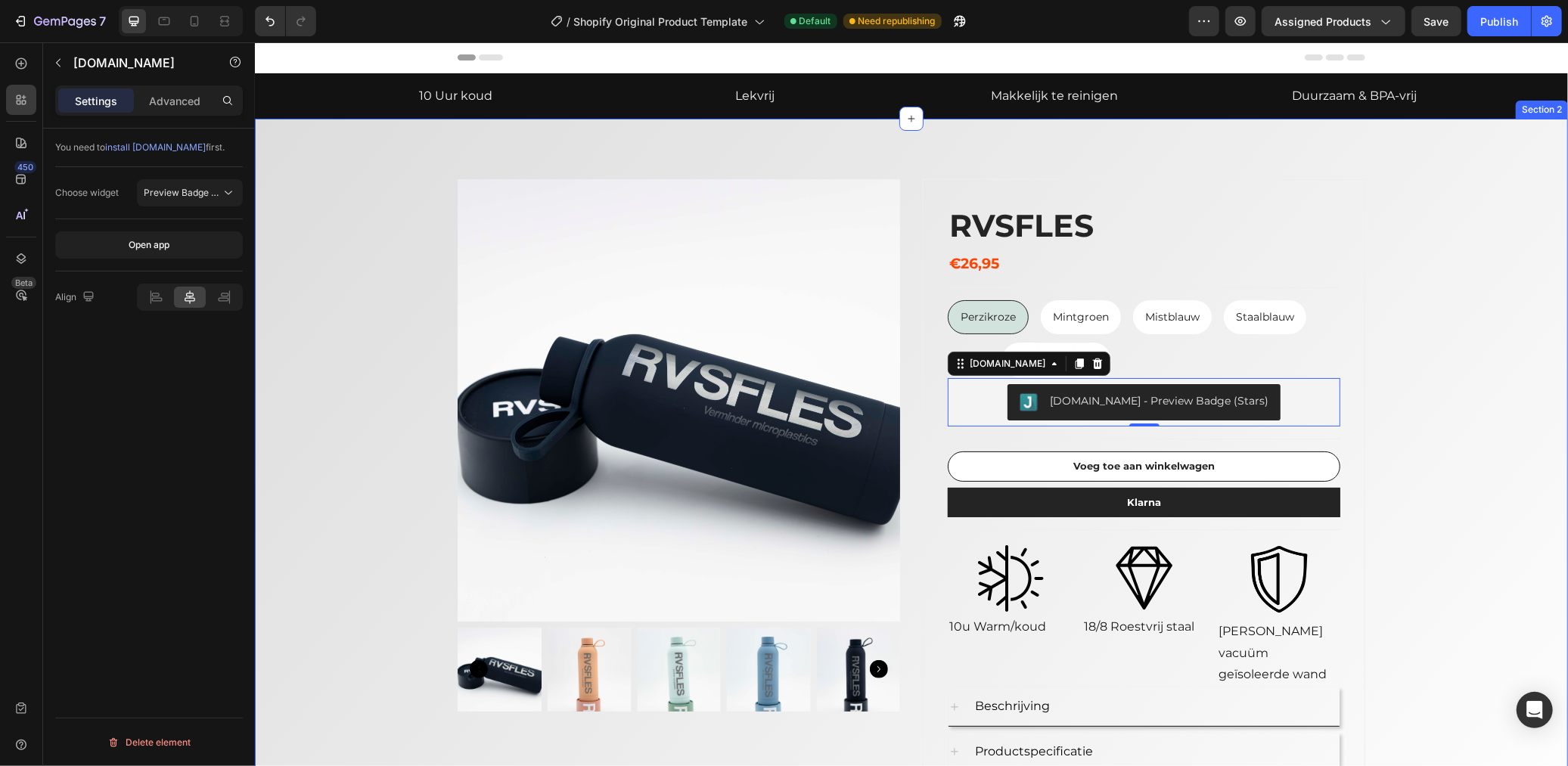
click at [1405, 446] on div "Product Images RVSFLES (P) Title €26,95 (P) Price (P) Price Row Title Line Perz…" at bounding box center [910, 537] width 1290 height 718
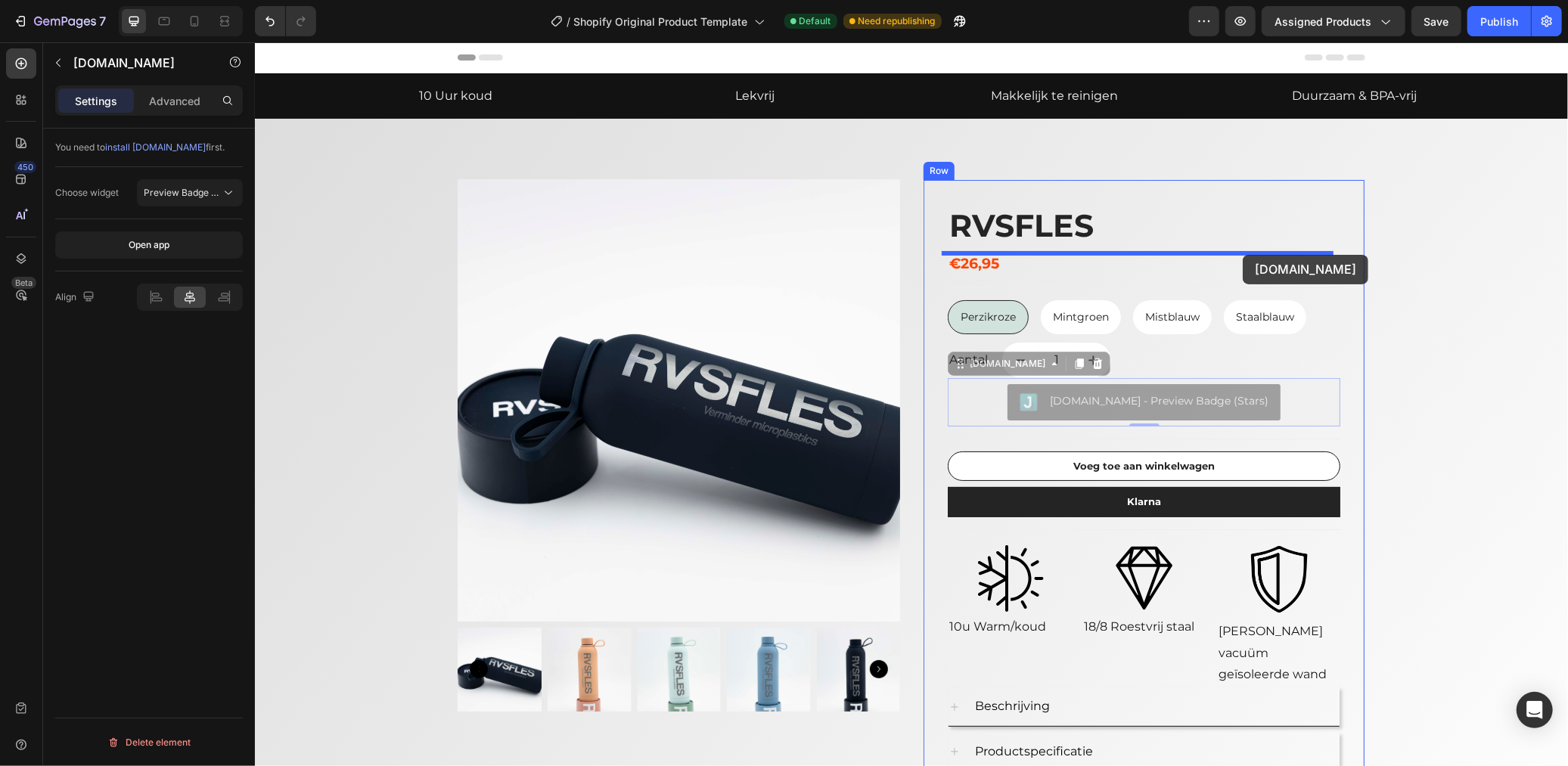
drag, startPoint x: 1284, startPoint y: 408, endPoint x: 1242, endPoint y: 254, distance: 159.6
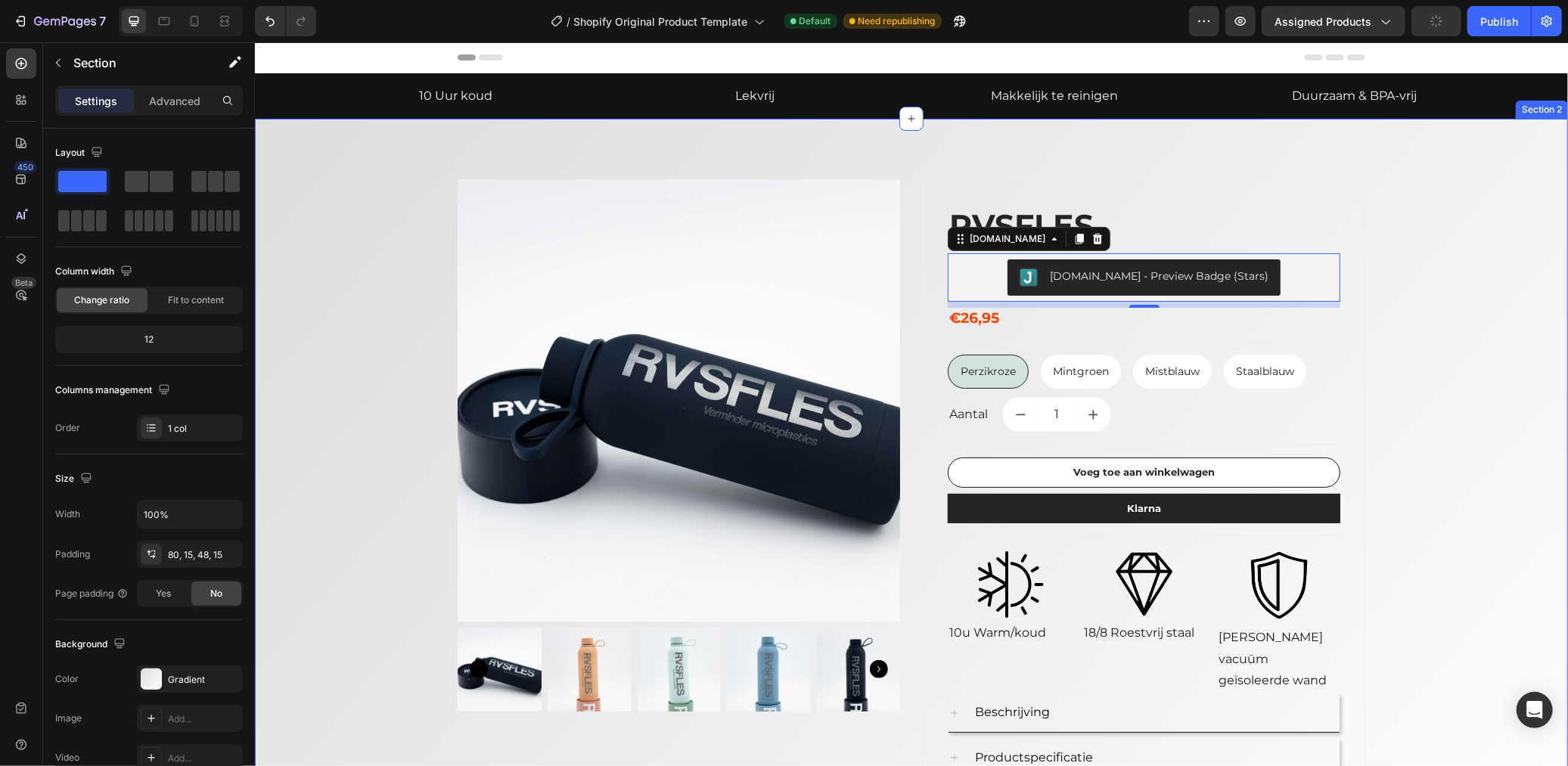
click at [1429, 334] on div "Product Images RVSFLES (P) Title [DOMAIN_NAME] - Preview Badge (Stars) [DOMAIN_…" at bounding box center [910, 541] width 1290 height 724
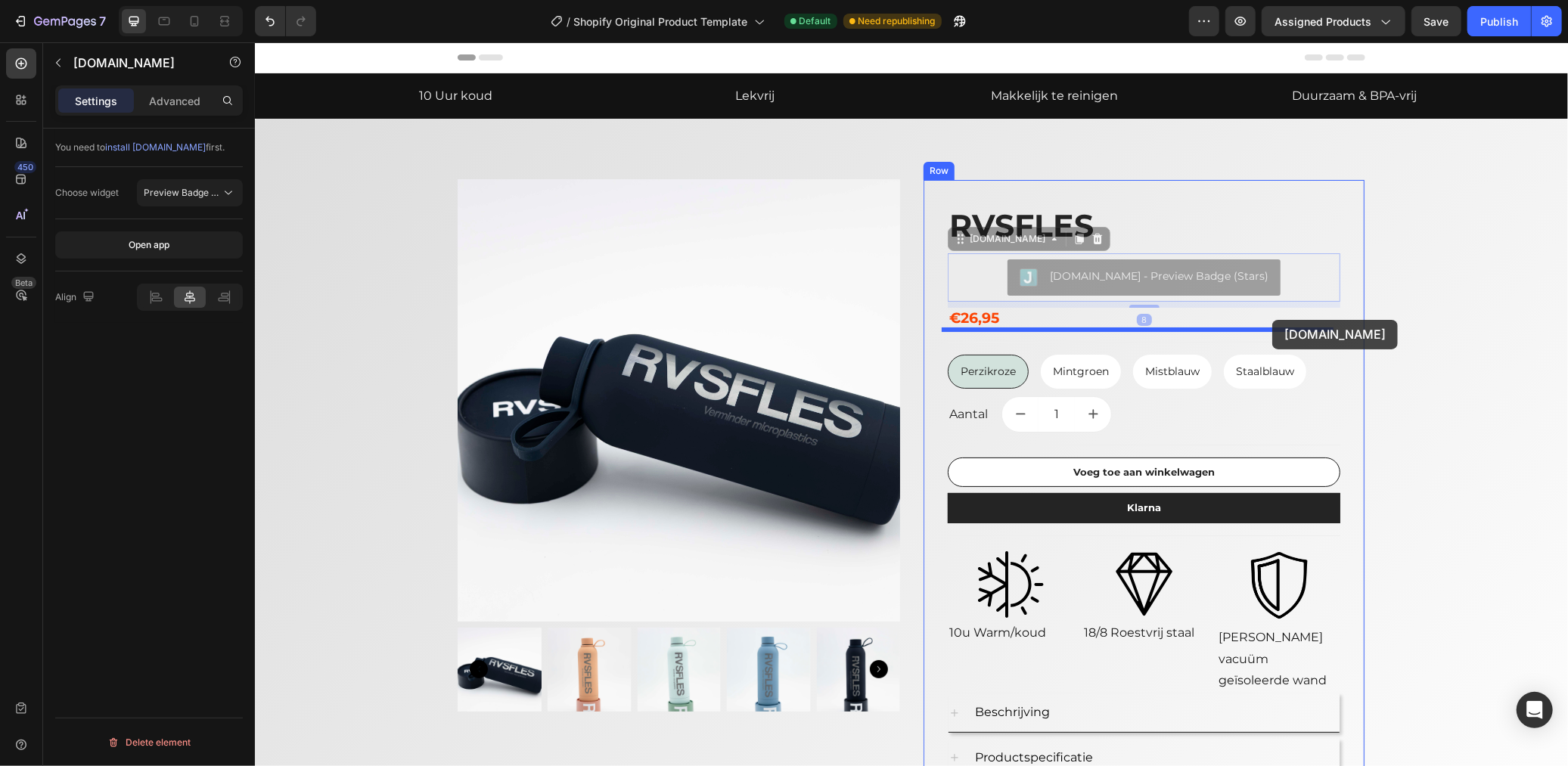
drag, startPoint x: 1277, startPoint y: 276, endPoint x: 1271, endPoint y: 319, distance: 43.4
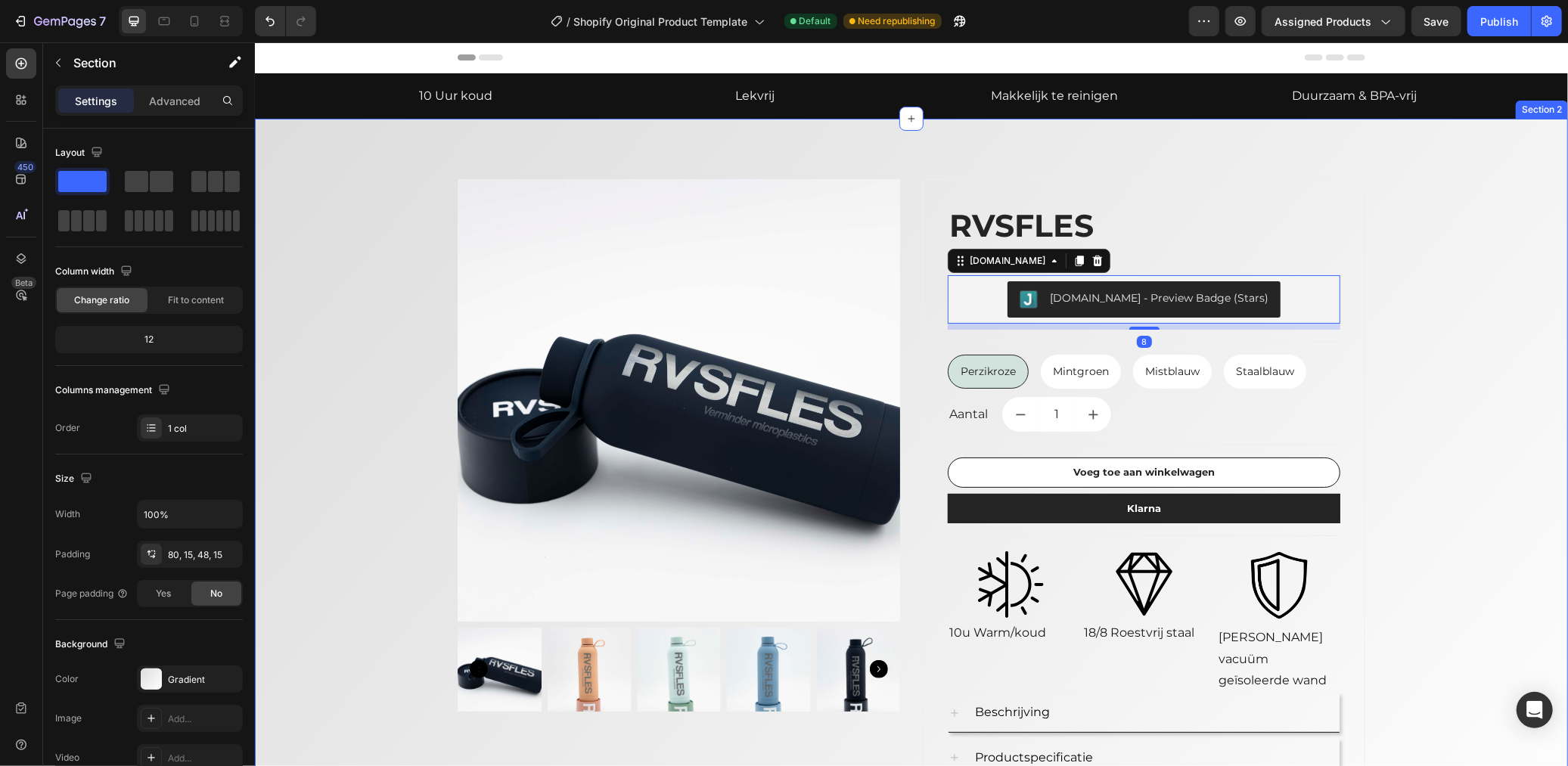
click at [1461, 365] on div "Product Images RVSFLES (P) Title €26,95 (P) Price (P) Price Row [DOMAIN_NAME] -…" at bounding box center [910, 541] width 1290 height 724
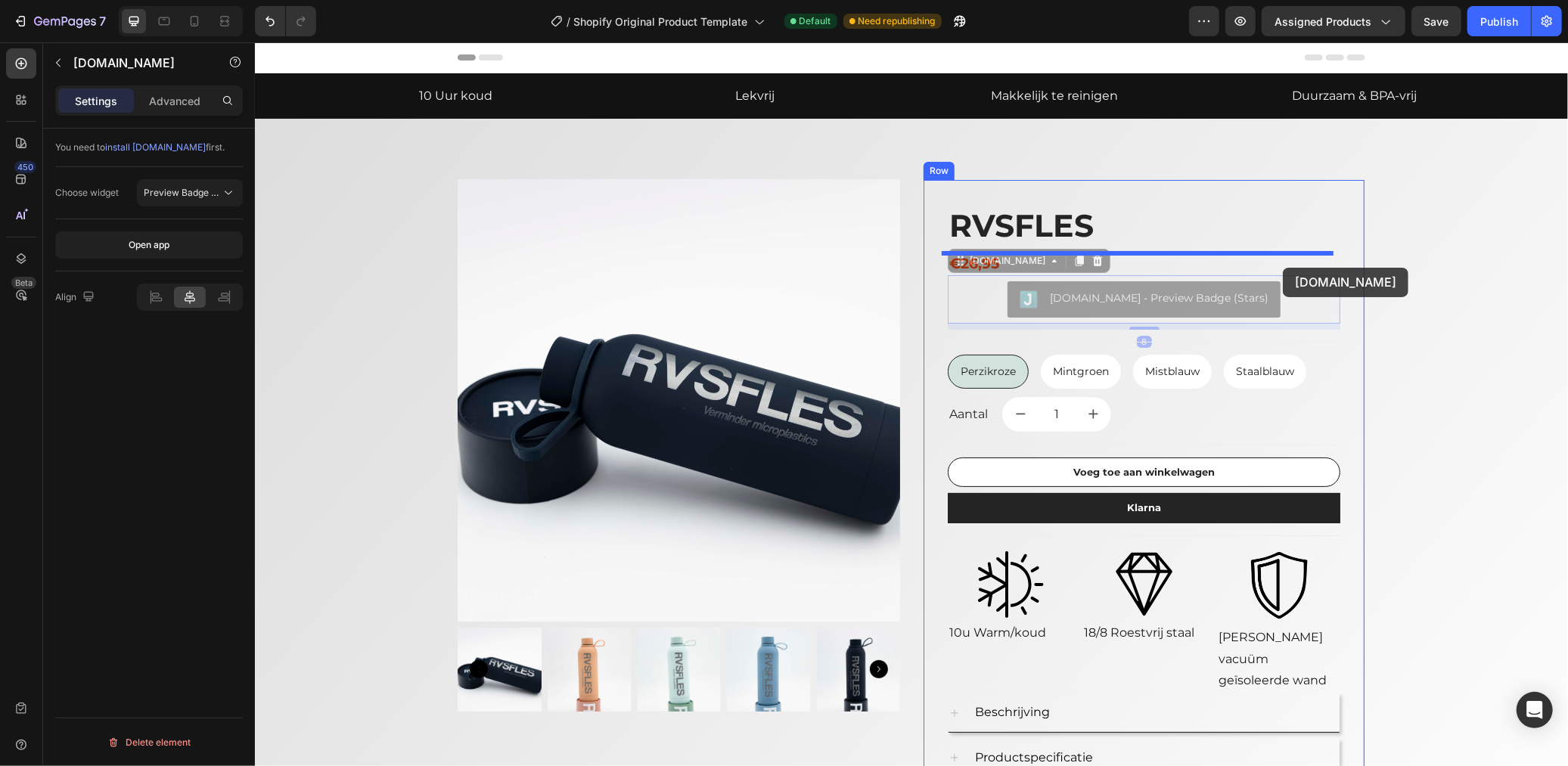
drag, startPoint x: 1276, startPoint y: 302, endPoint x: 1282, endPoint y: 267, distance: 35.5
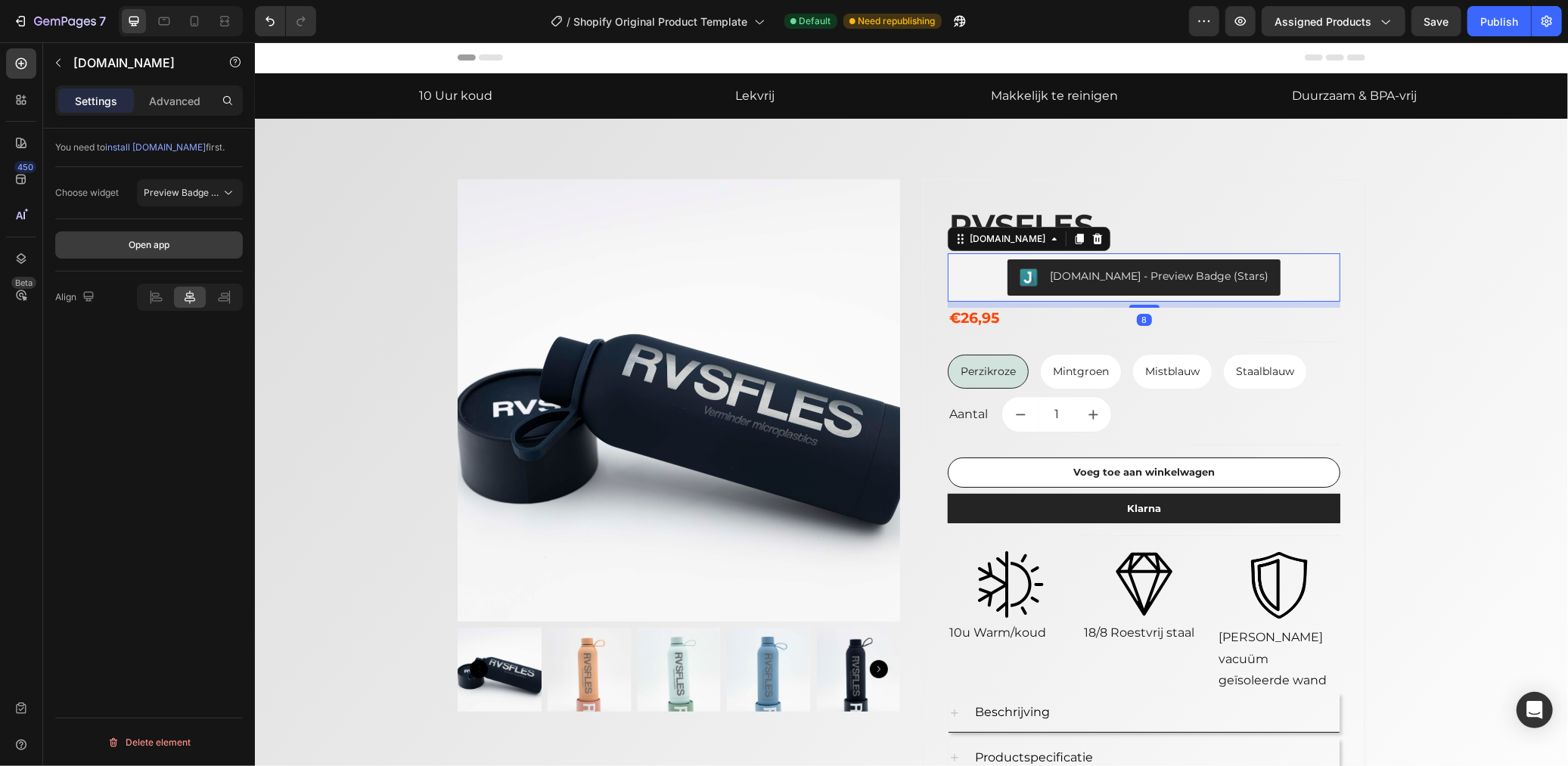
click at [140, 245] on div "Open app" at bounding box center [149, 245] width 41 height 14
click at [176, 101] on p "Advanced" at bounding box center [175, 101] width 51 height 16
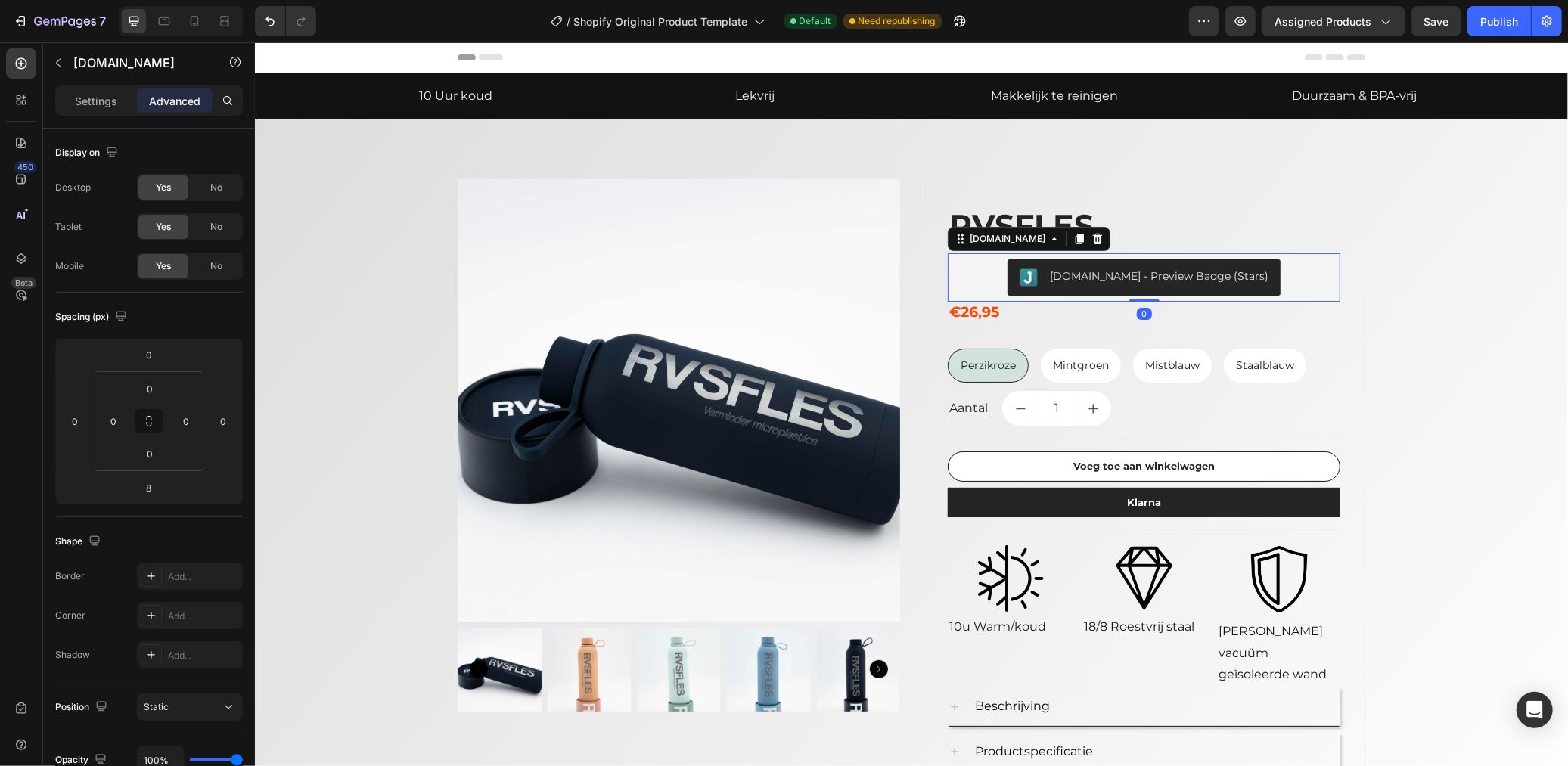
drag, startPoint x: 1139, startPoint y: 304, endPoint x: 1140, endPoint y: 292, distance: 12.0
click at [1140, 292] on div "[DOMAIN_NAME] - Preview Badge (Stars) [DOMAIN_NAME] 0" at bounding box center [1143, 277] width 393 height 49
type input "0"
click at [1389, 299] on div "Product Images RVSFLES (P) Title [DOMAIN_NAME] - Preview Badge (Stars) [DOMAIN_…" at bounding box center [910, 537] width 1290 height 718
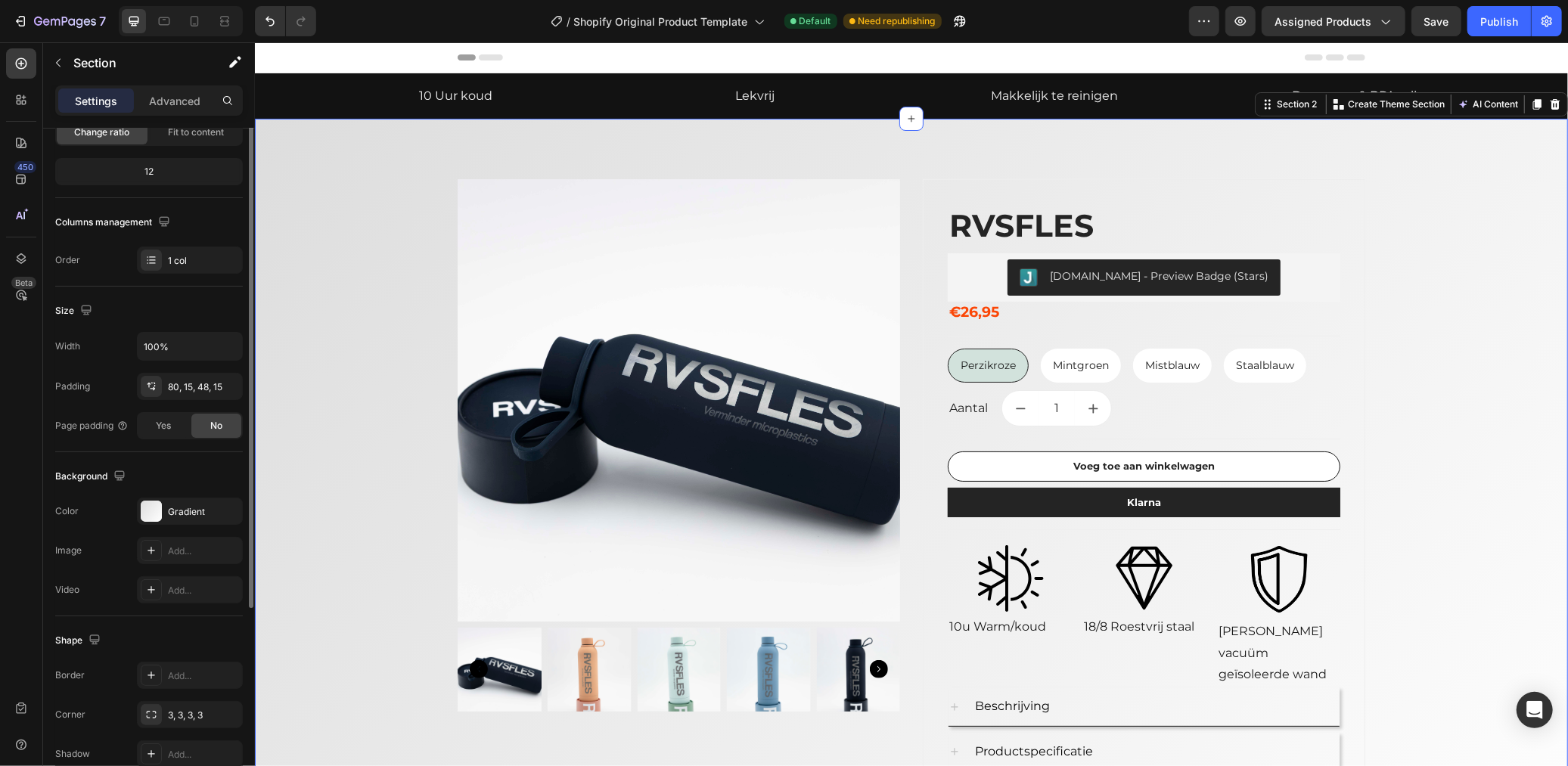
scroll to position [243, 0]
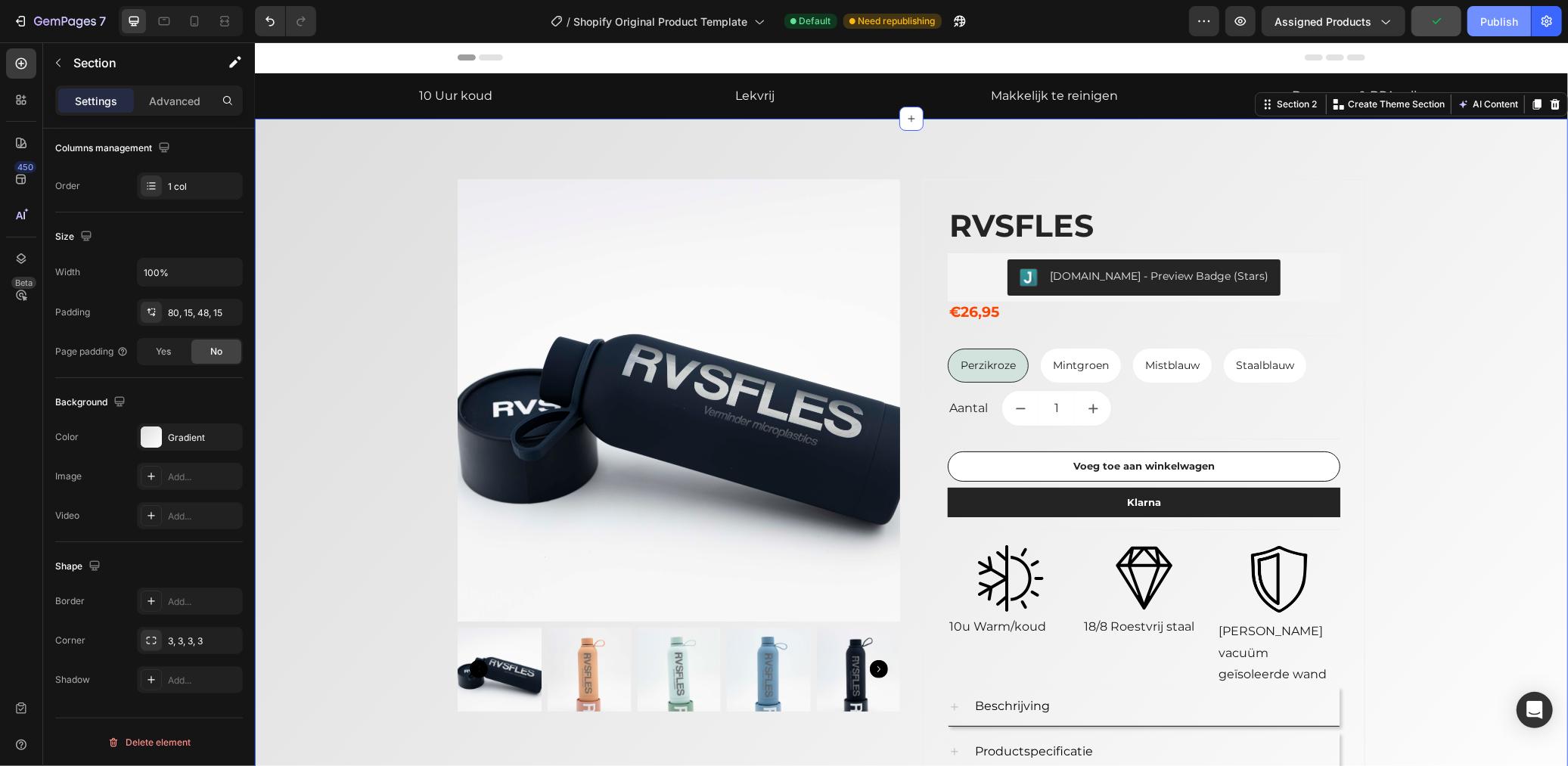
click at [1479, 19] on button "Publish" at bounding box center [1499, 20] width 63 height 30
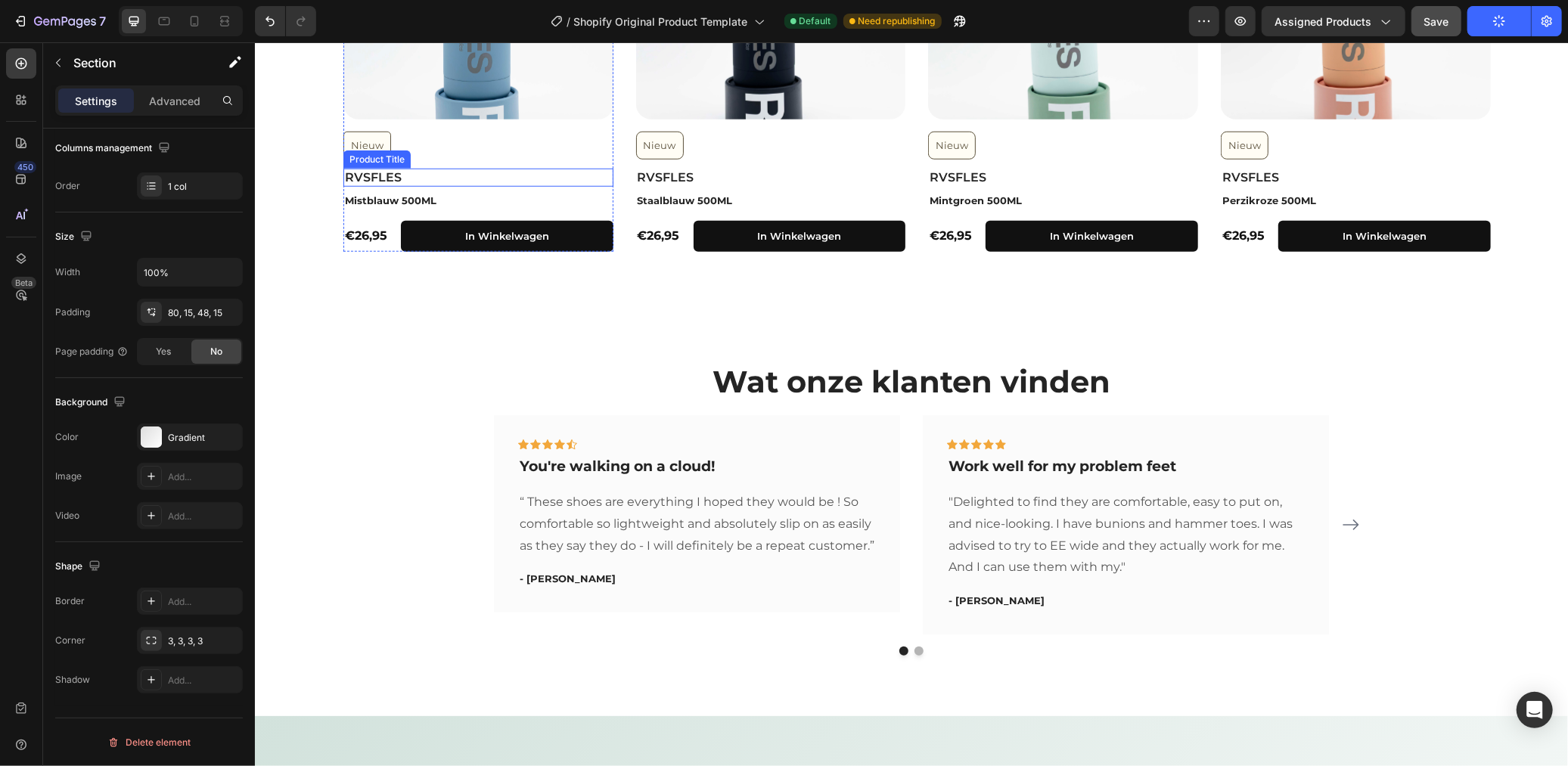
scroll to position [1260, 0]
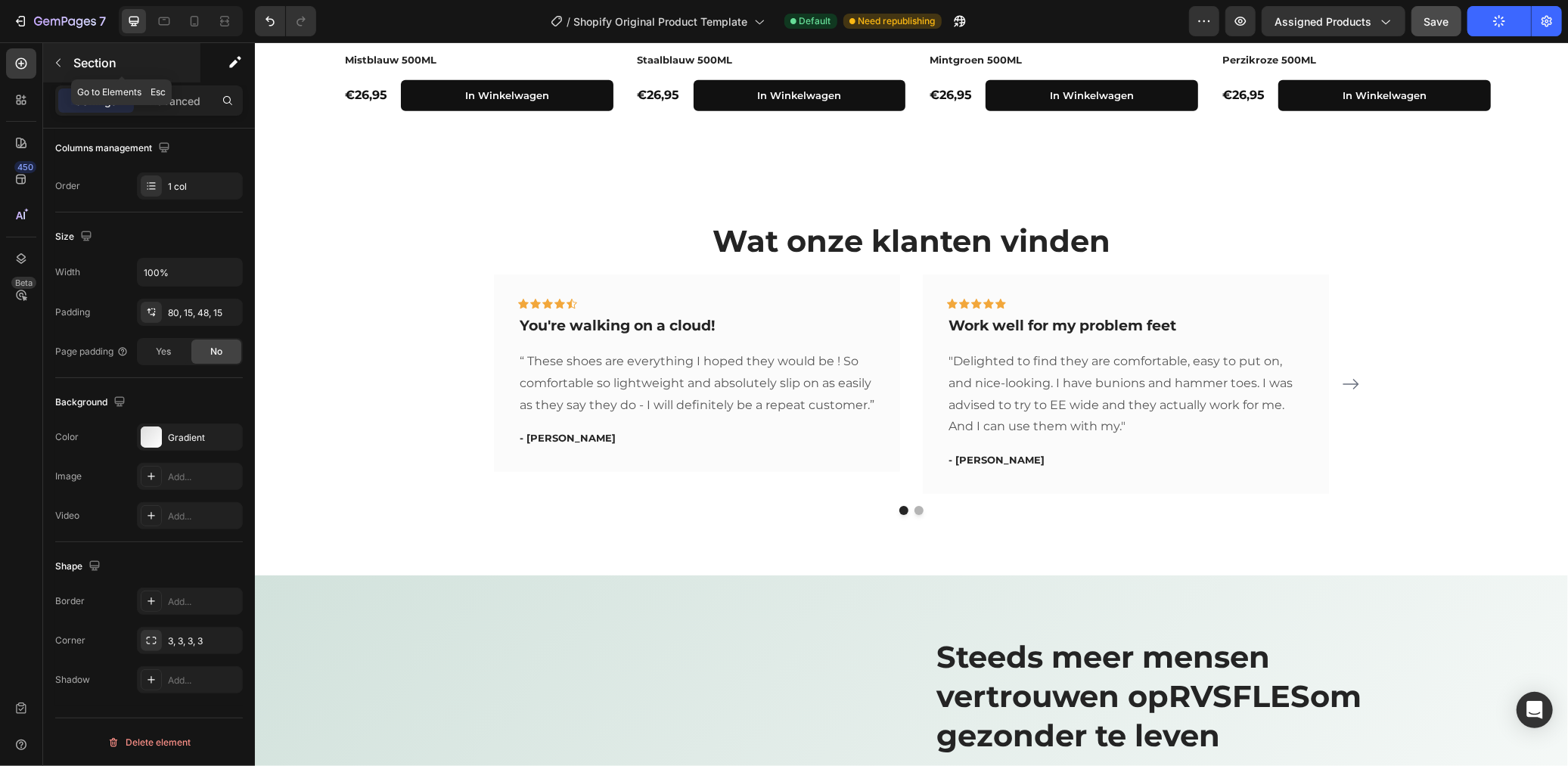
click at [59, 66] on icon "button" at bounding box center [58, 63] width 4 height 9
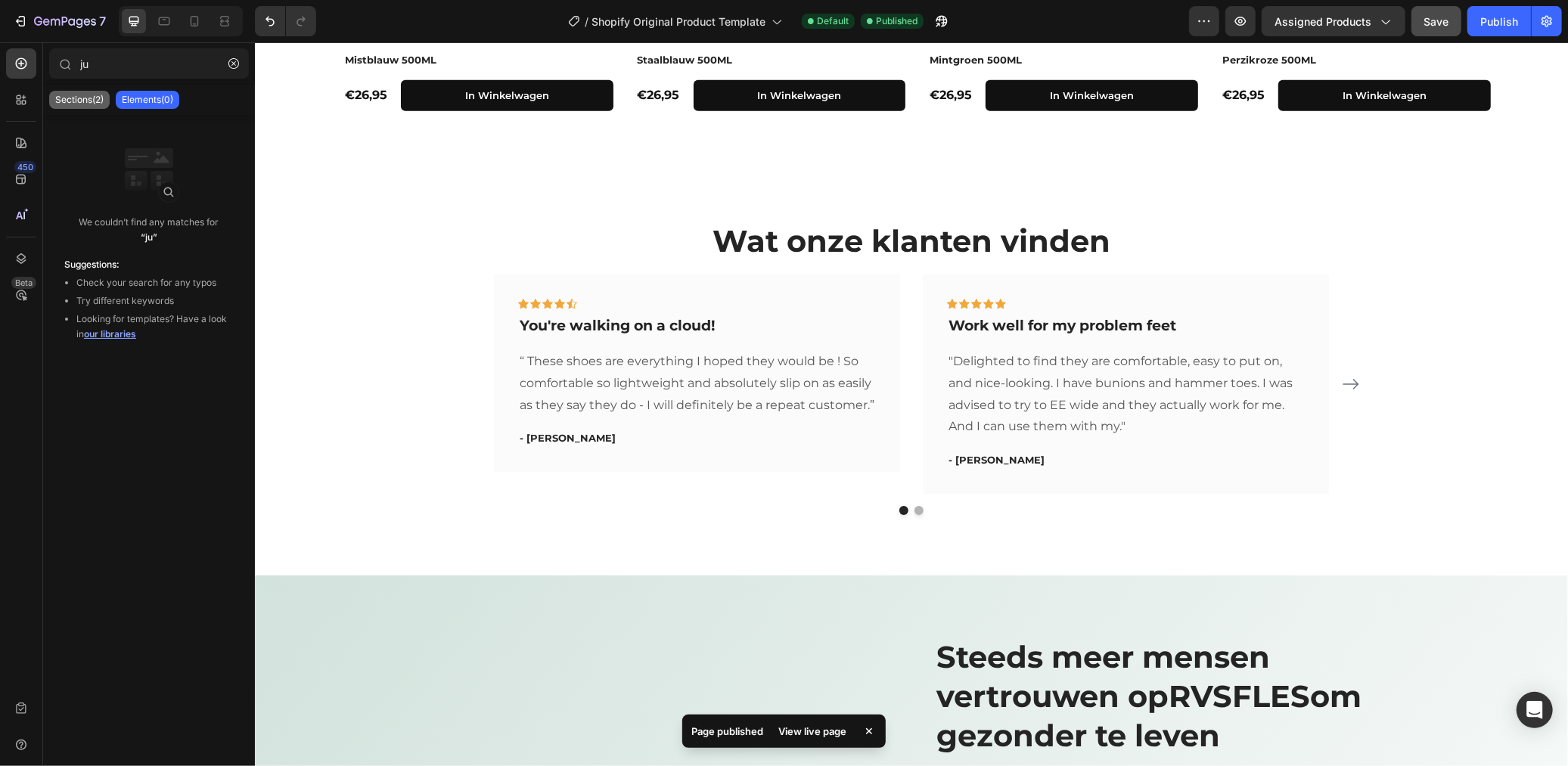
click at [96, 94] on p "Sections(2)" at bounding box center [79, 100] width 49 height 12
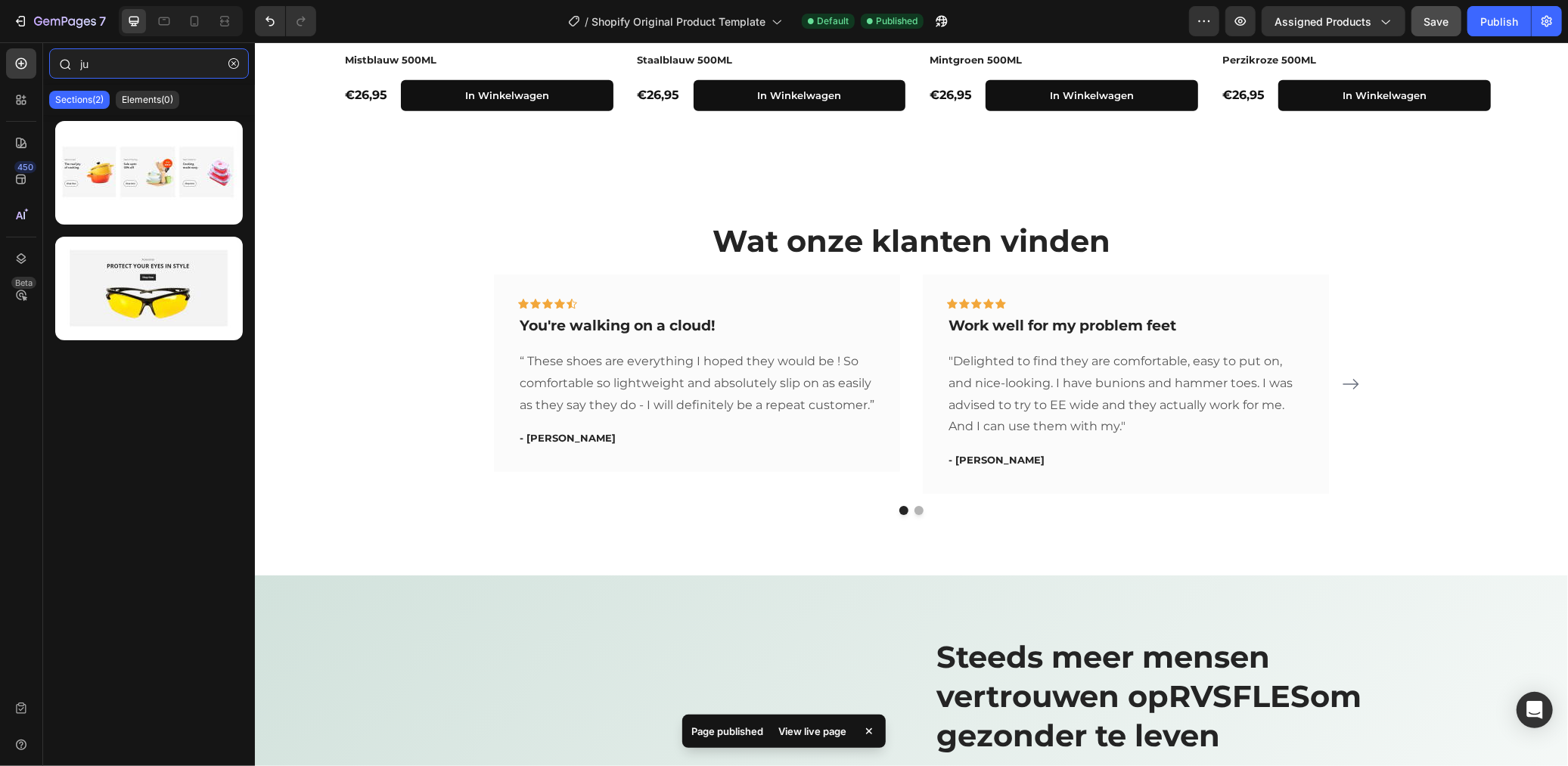
click at [164, 76] on input "ju" at bounding box center [149, 63] width 200 height 30
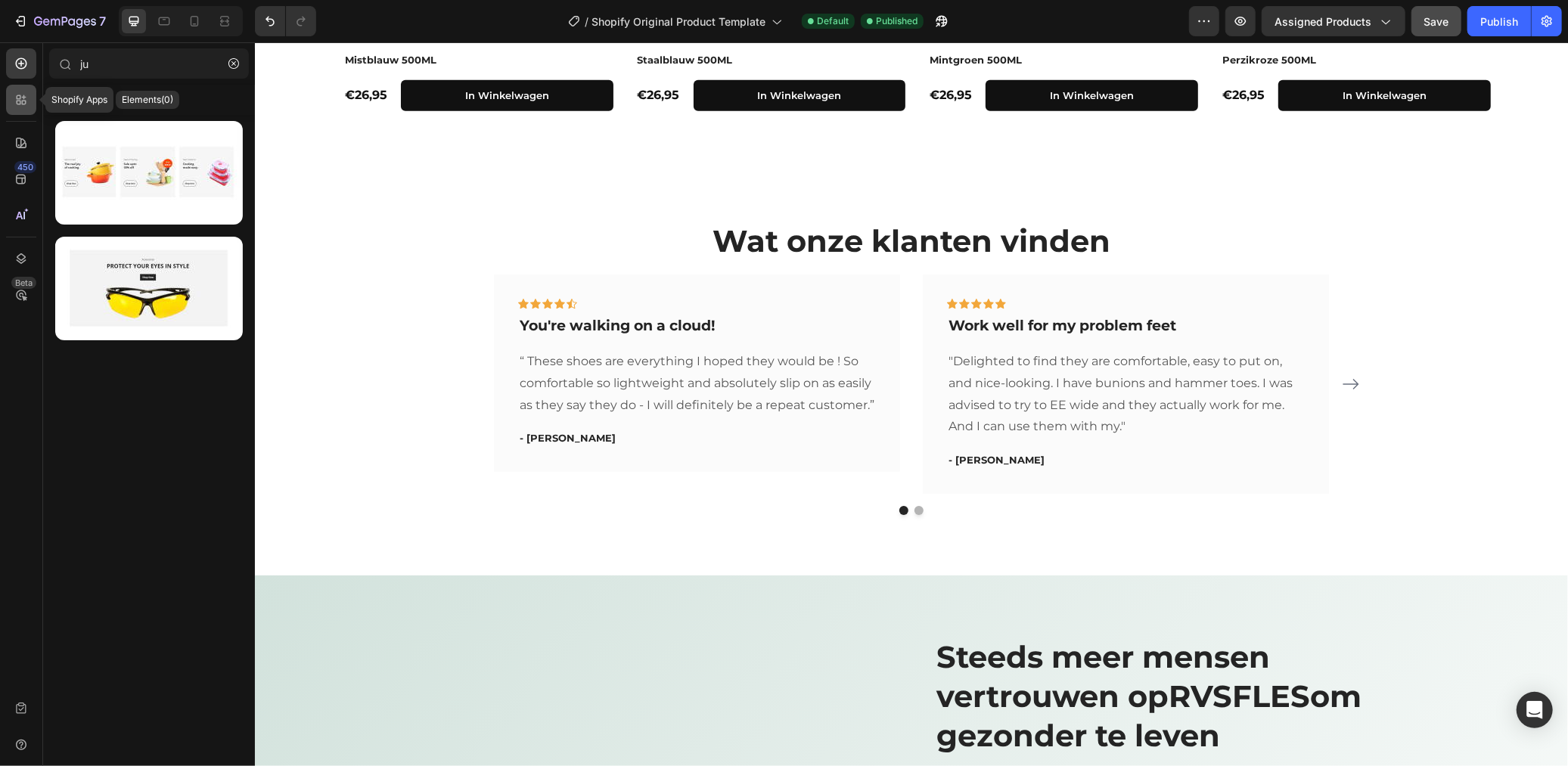
click at [27, 103] on icon at bounding box center [21, 100] width 15 height 15
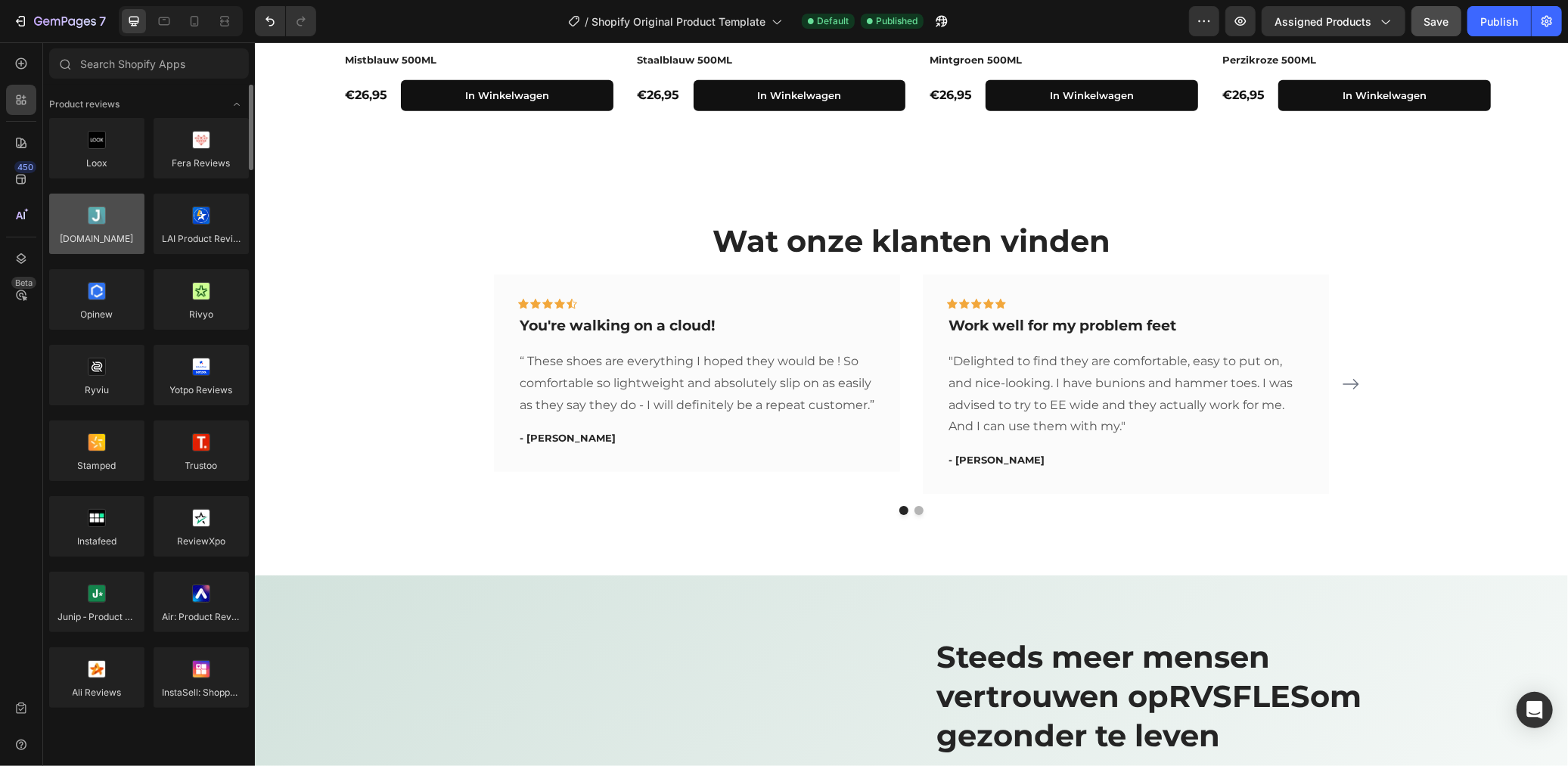
click at [131, 240] on div at bounding box center [97, 224] width 96 height 61
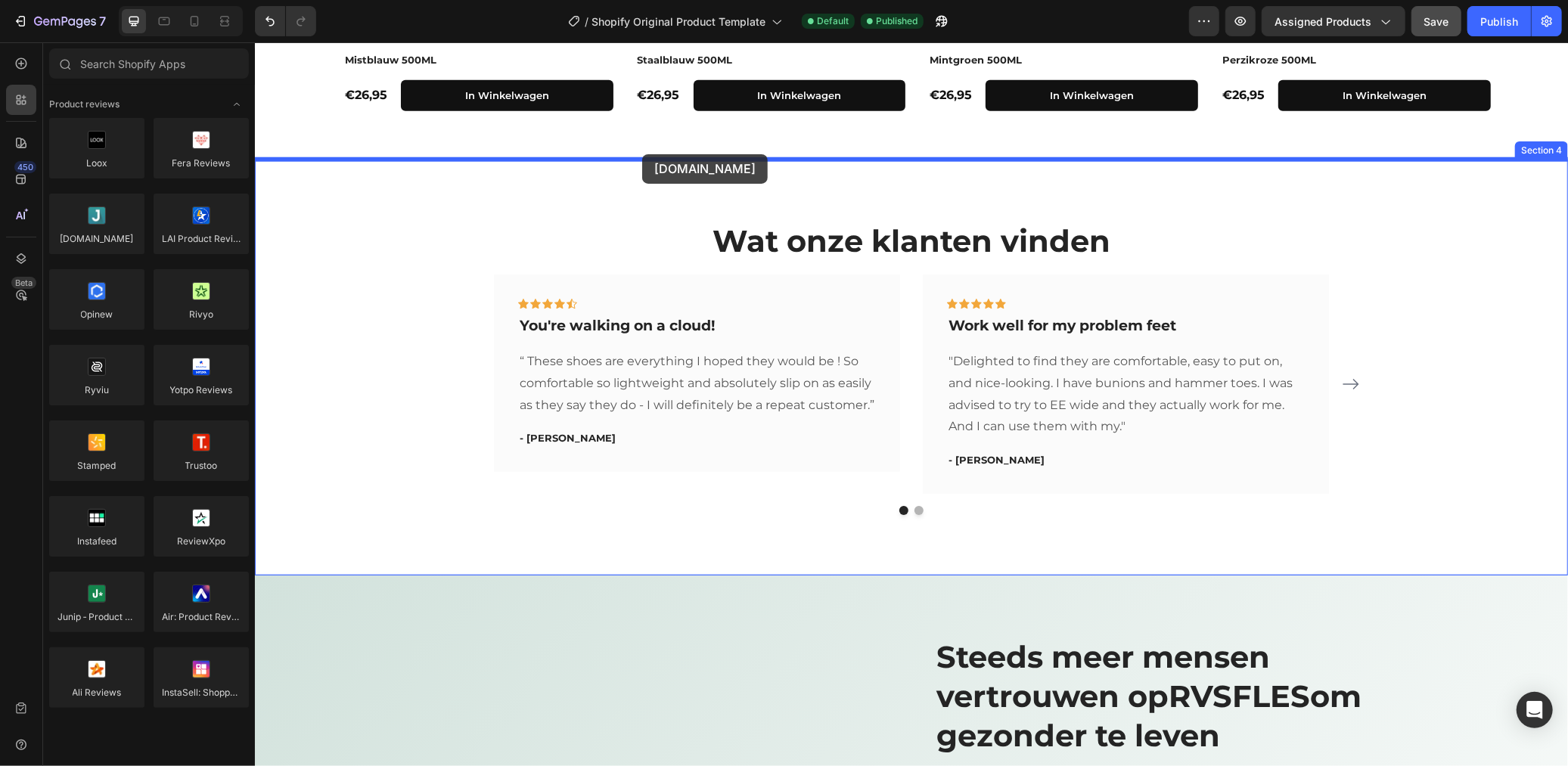
drag, startPoint x: 358, startPoint y: 280, endPoint x: 641, endPoint y: 154, distance: 309.8
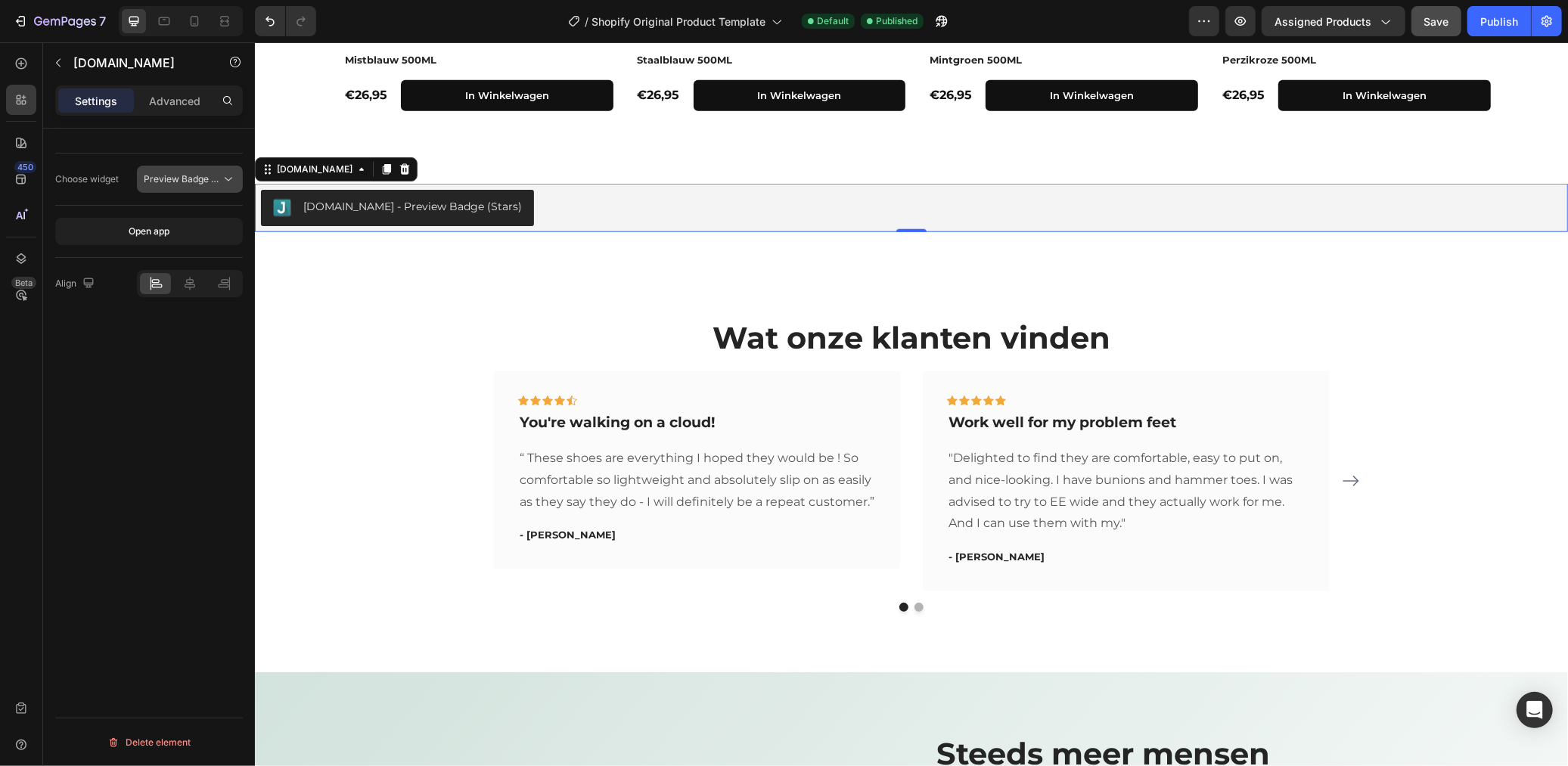
click at [169, 183] on span "Preview Badge (Stars)" at bounding box center [191, 178] width 96 height 11
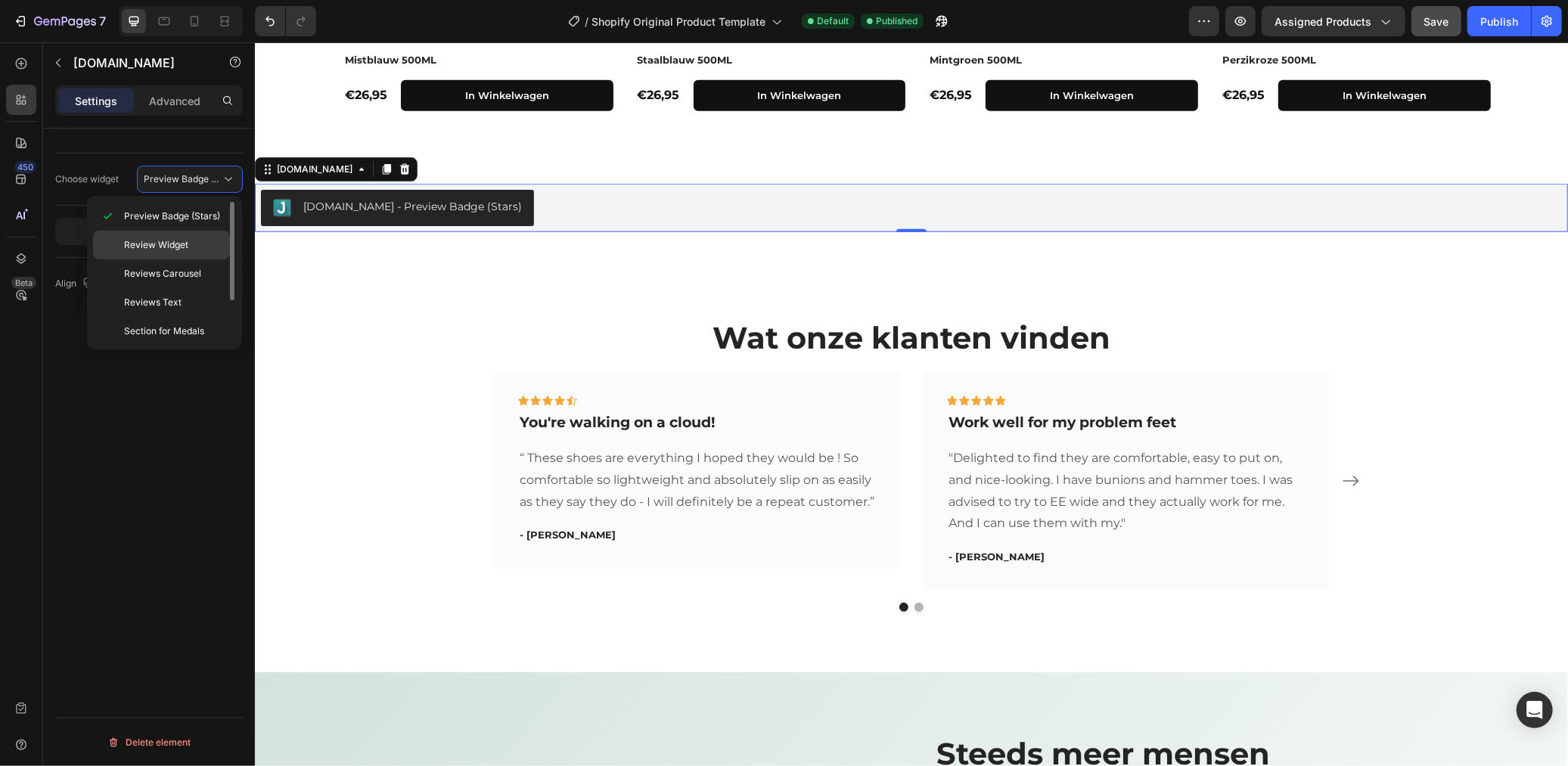
click at [169, 250] on span "Review Widget" at bounding box center [155, 245] width 64 height 14
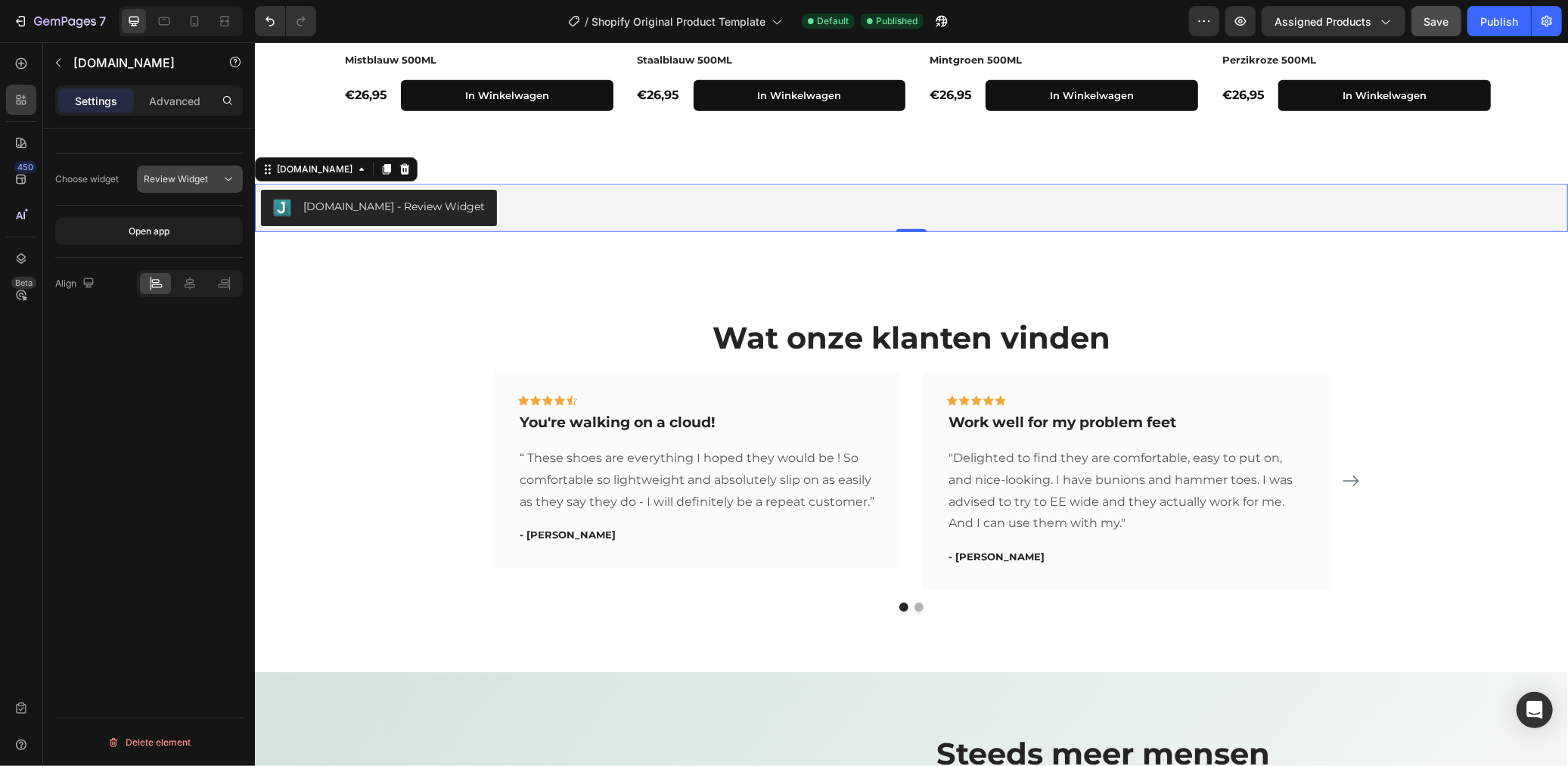
click at [195, 182] on span "Review Widget" at bounding box center [175, 178] width 64 height 11
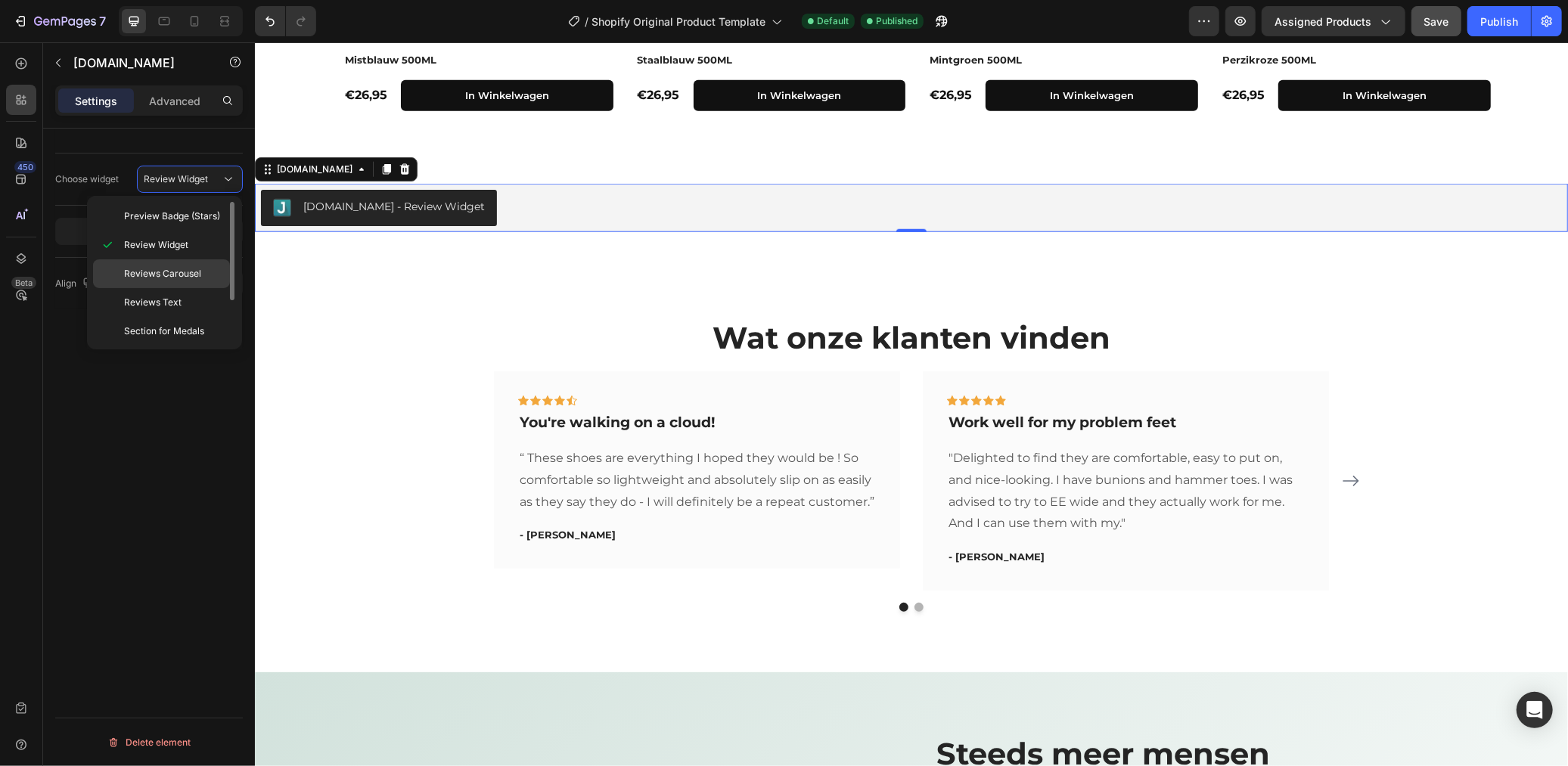
click at [178, 268] on span "Reviews Carousel" at bounding box center [162, 274] width 77 height 14
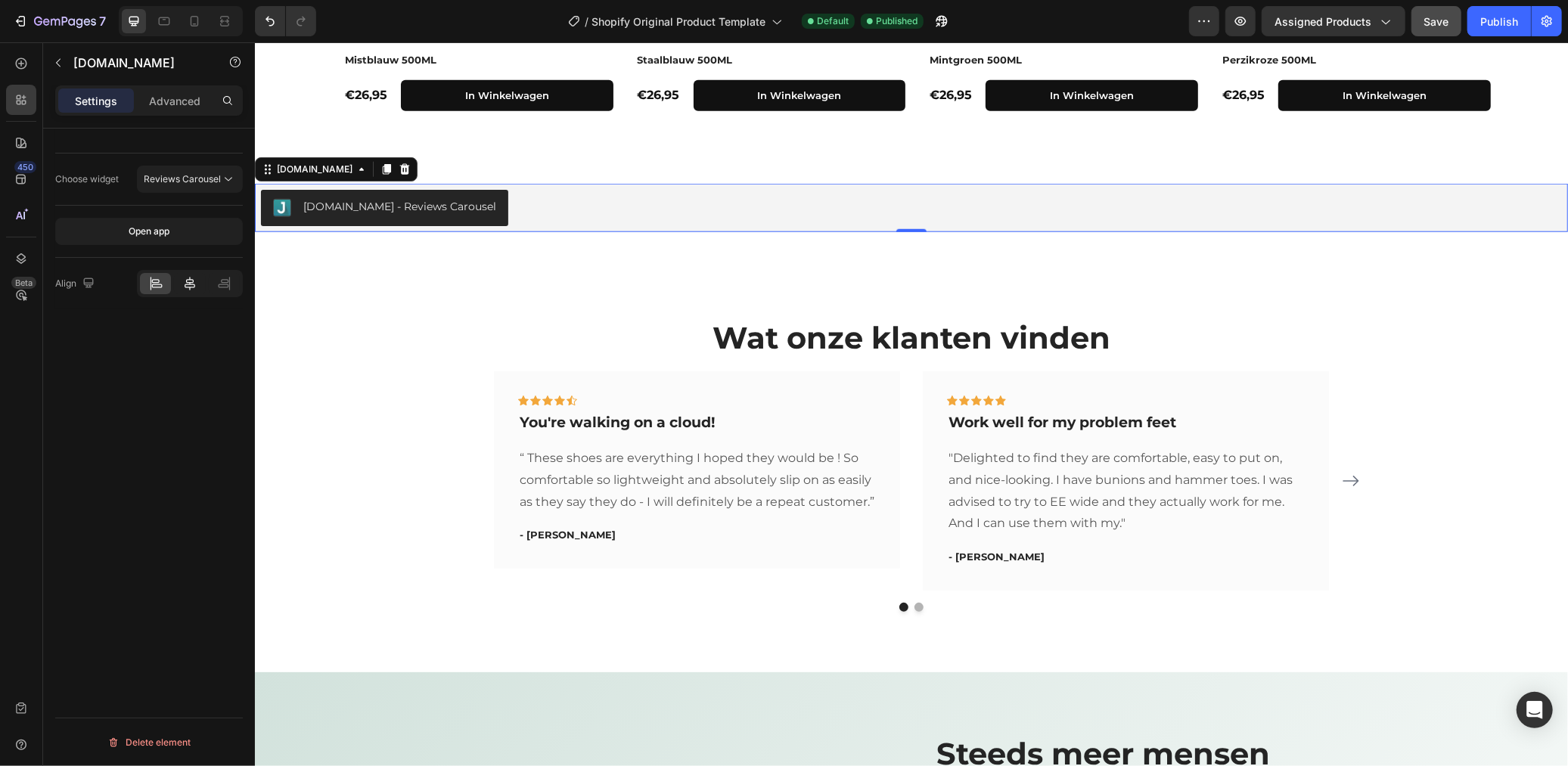
click at [195, 288] on icon at bounding box center [190, 284] width 15 height 15
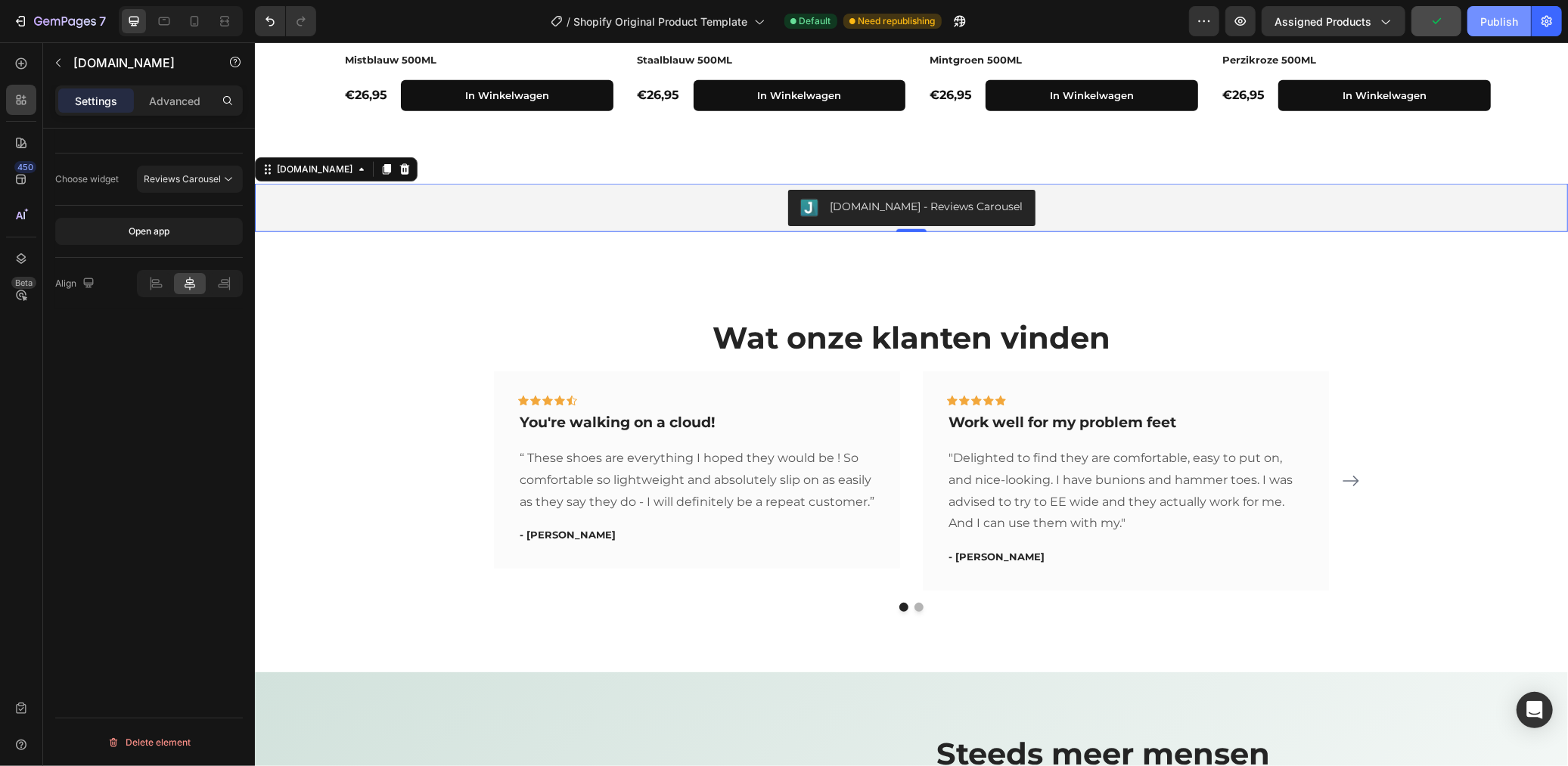
click at [1487, 6] on button "Publish" at bounding box center [1499, 20] width 63 height 30
click at [164, 100] on p "Advanced" at bounding box center [175, 101] width 51 height 16
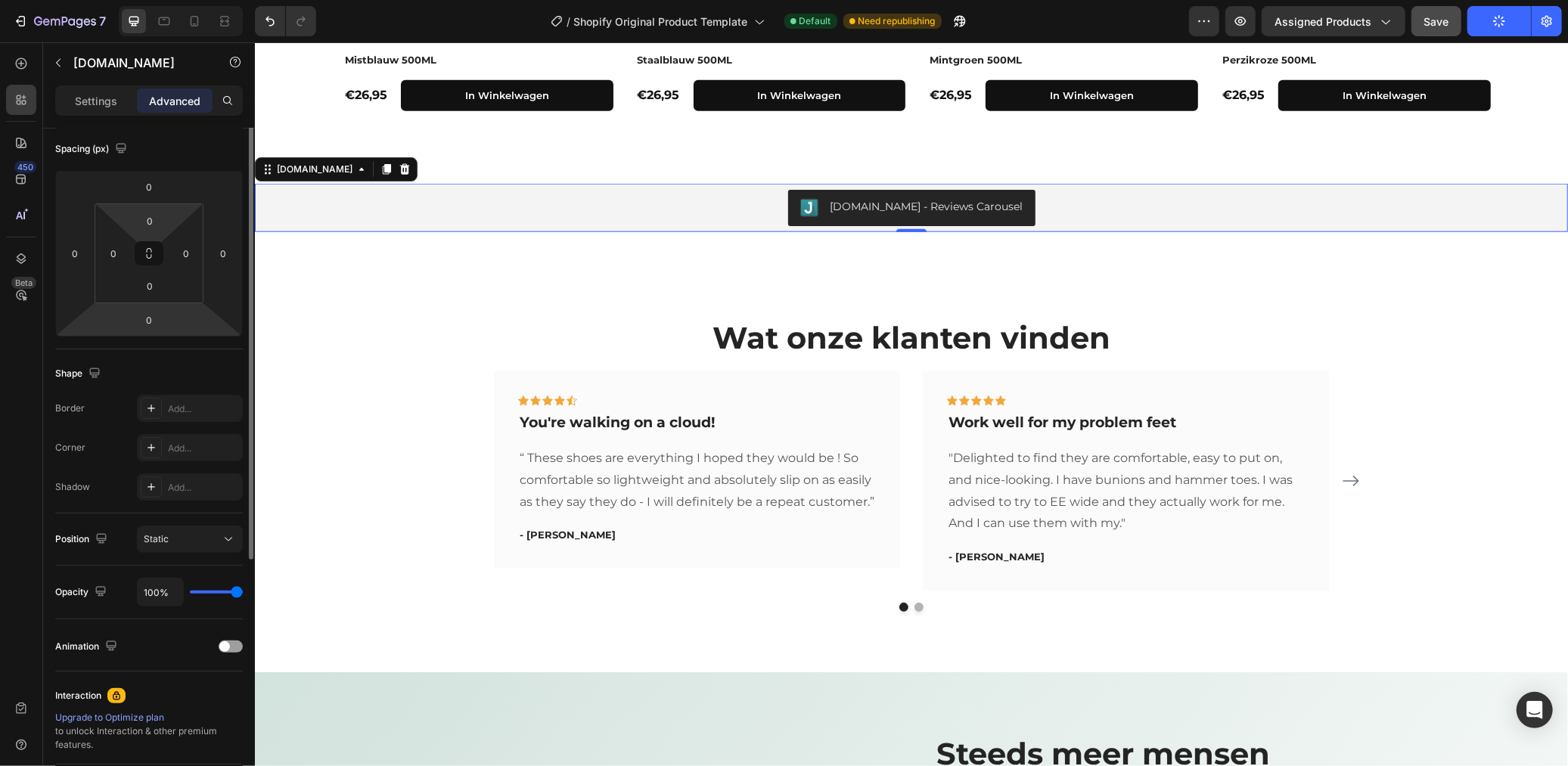
scroll to position [329, 0]
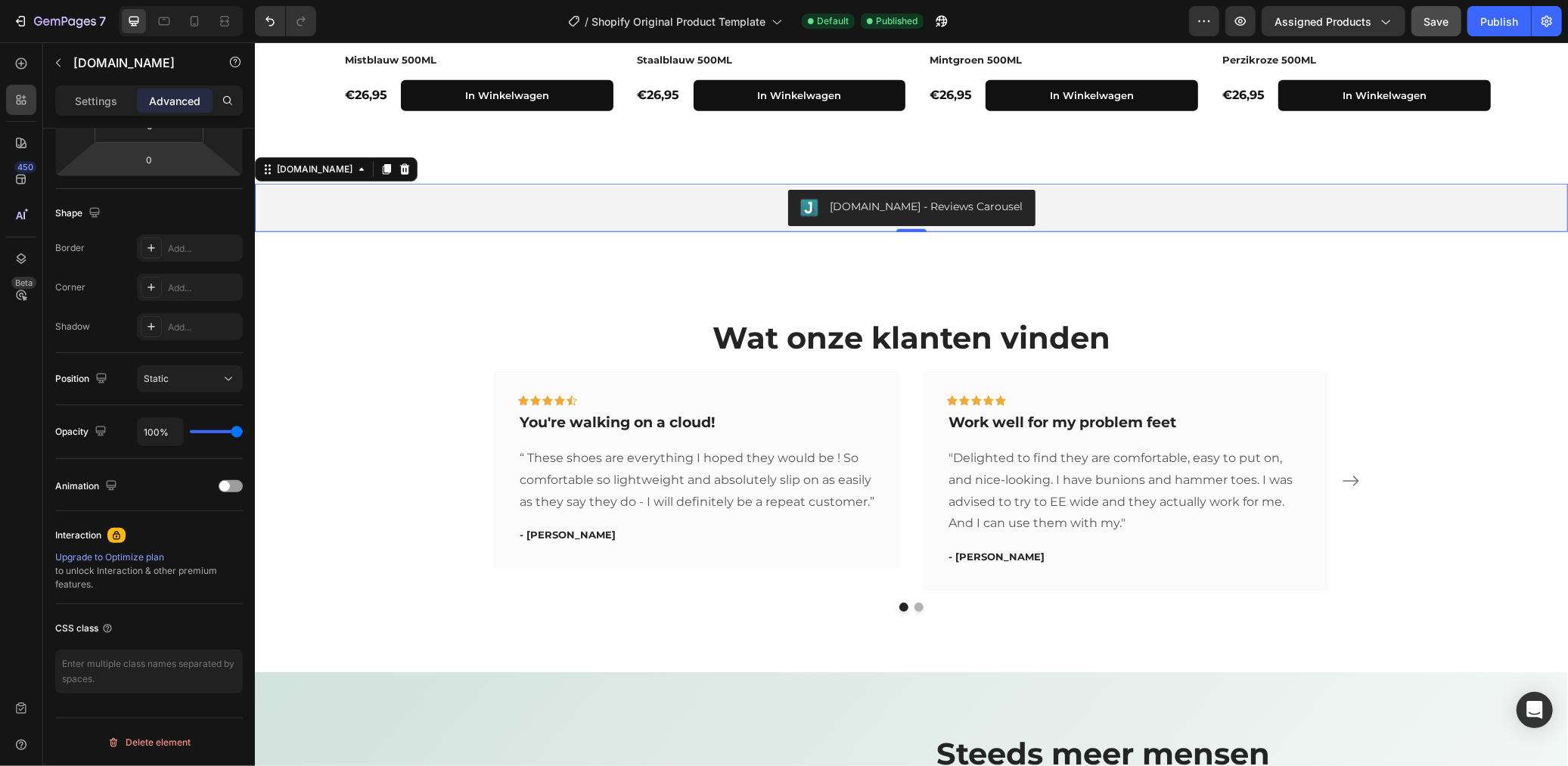
click at [901, 194] on button "[DOMAIN_NAME] - Reviews Carousel" at bounding box center [911, 207] width 248 height 37
click at [891, 202] on div "[DOMAIN_NAME] - Reviews Carousel" at bounding box center [926, 206] width 193 height 16
click at [24, 56] on icon at bounding box center [21, 64] width 15 height 15
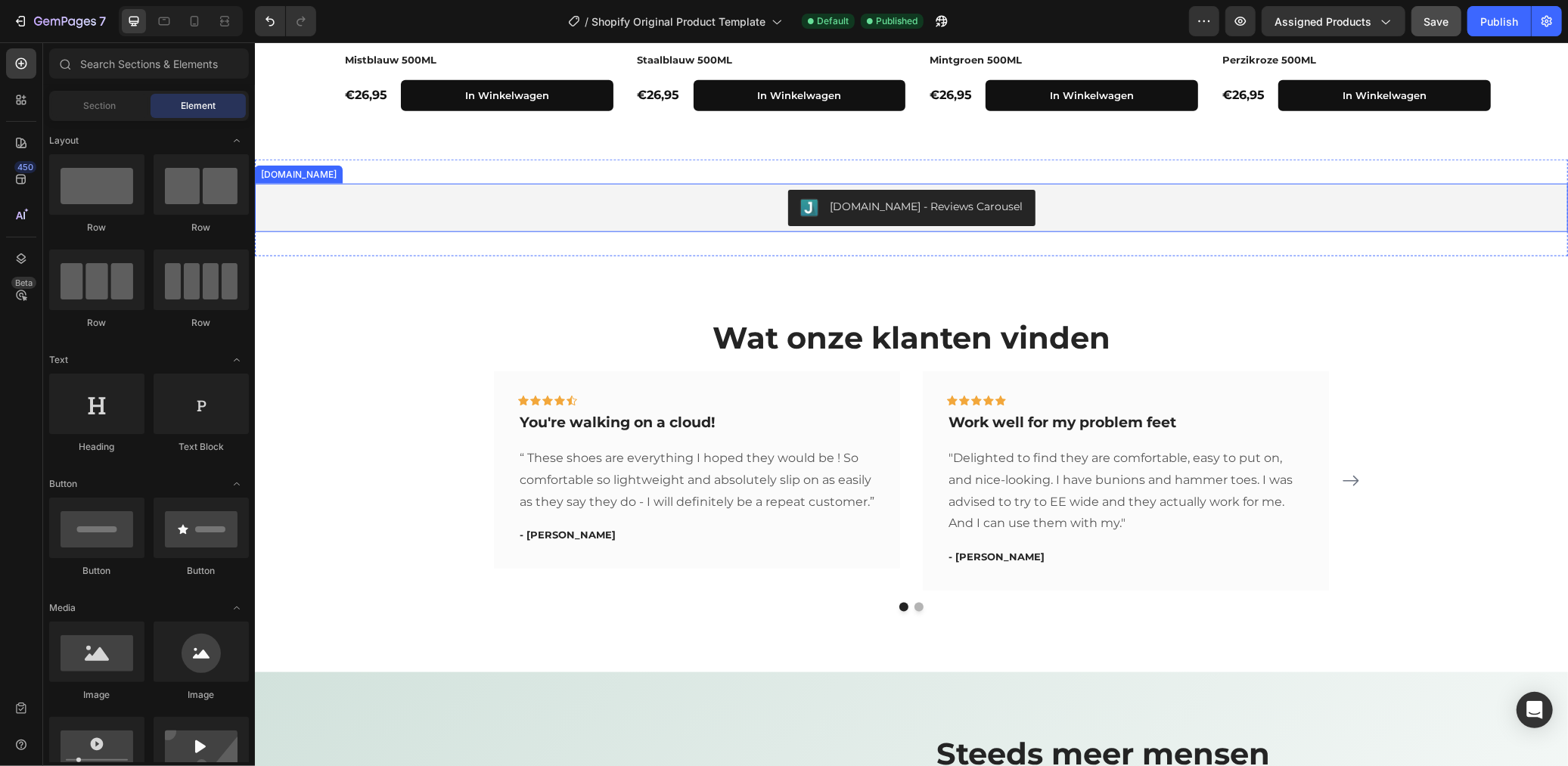
click at [912, 216] on button "[DOMAIN_NAME] - Reviews Carousel" at bounding box center [911, 207] width 248 height 37
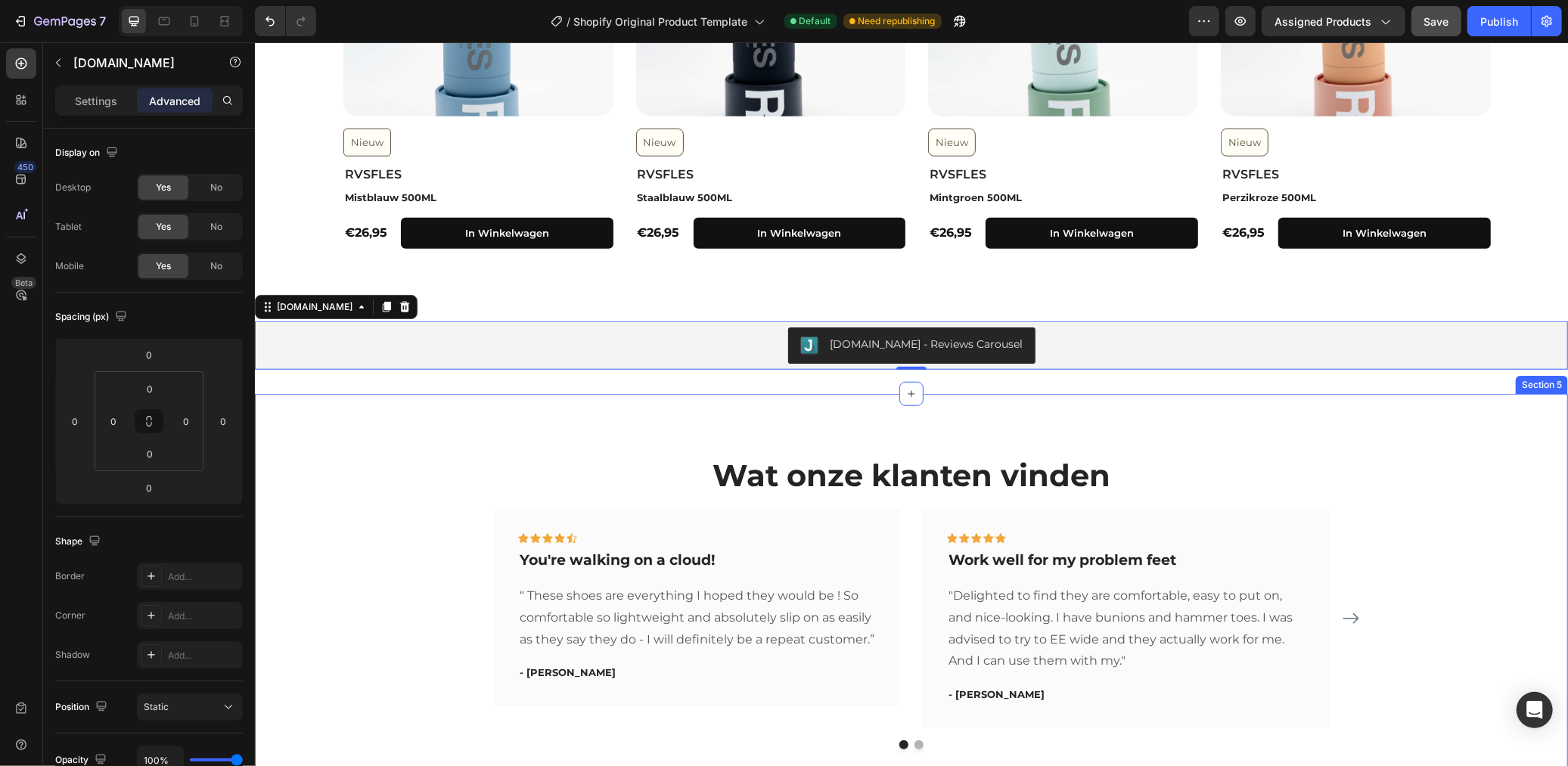
scroll to position [1092, 0]
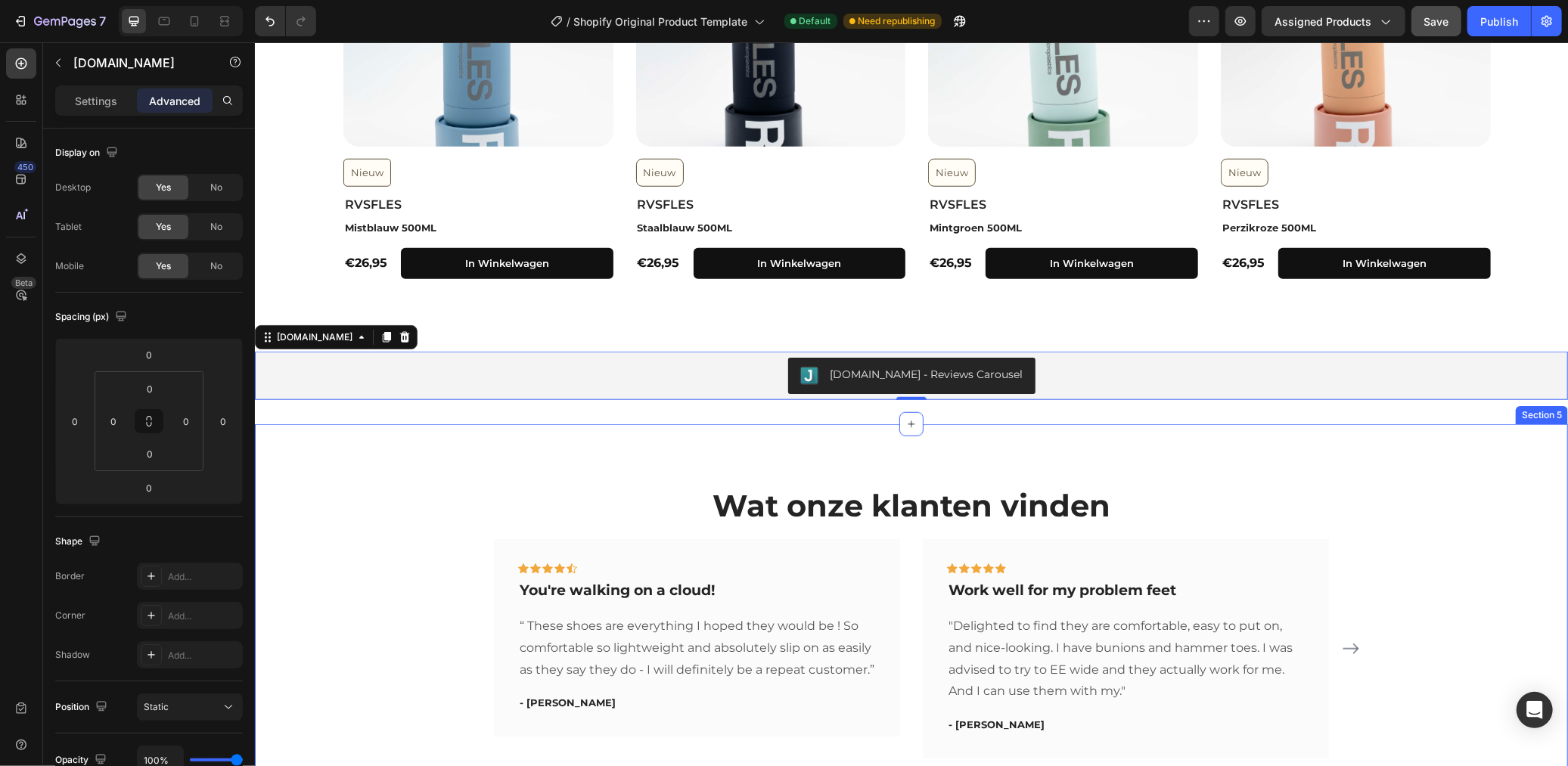
click at [330, 450] on div "Wat onze klanten vinden Heading Icon Icon Icon Icon Icon Row You're walking on …" at bounding box center [911, 631] width 1313 height 415
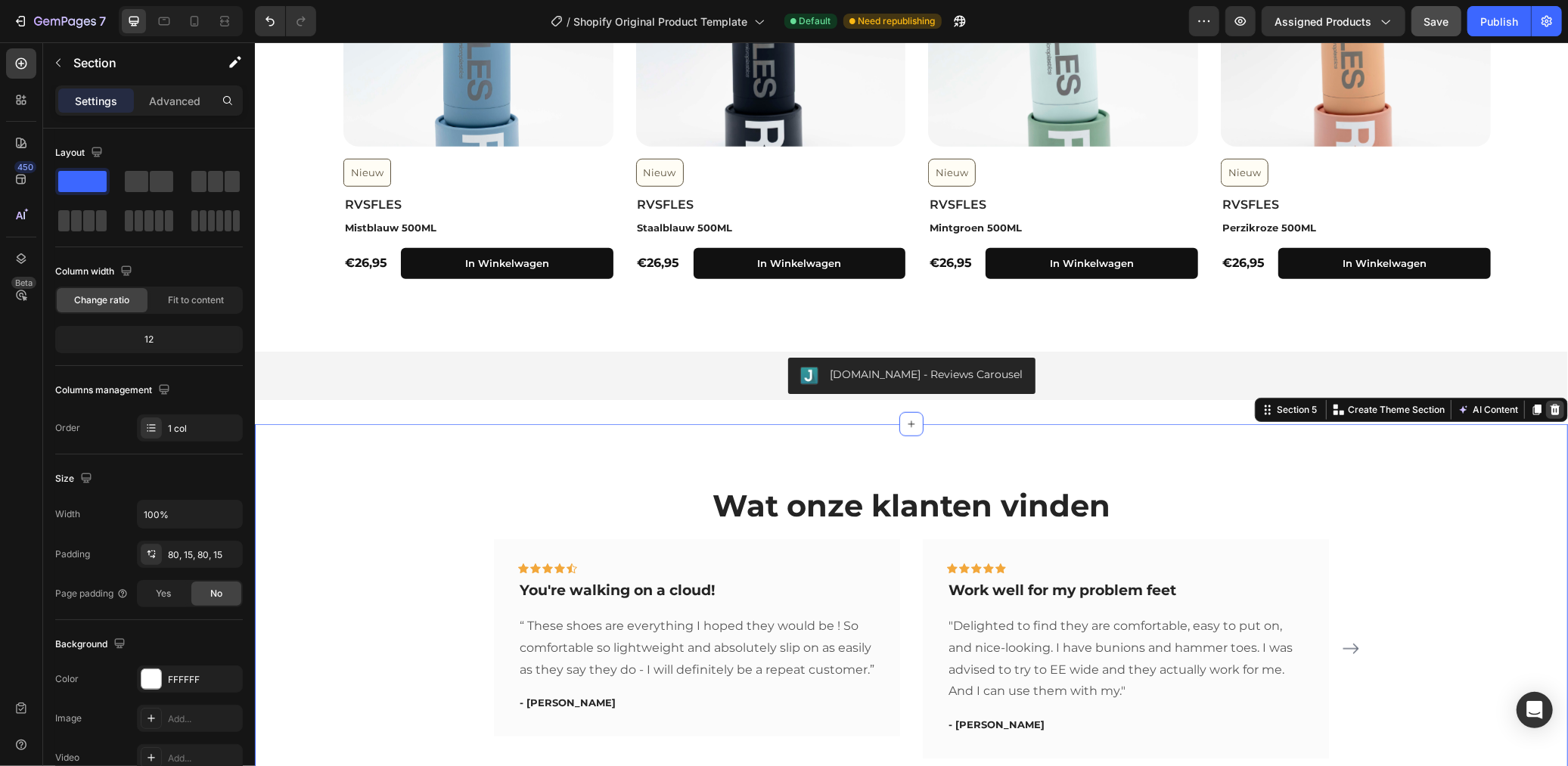
click at [1549, 412] on icon at bounding box center [1554, 409] width 10 height 10
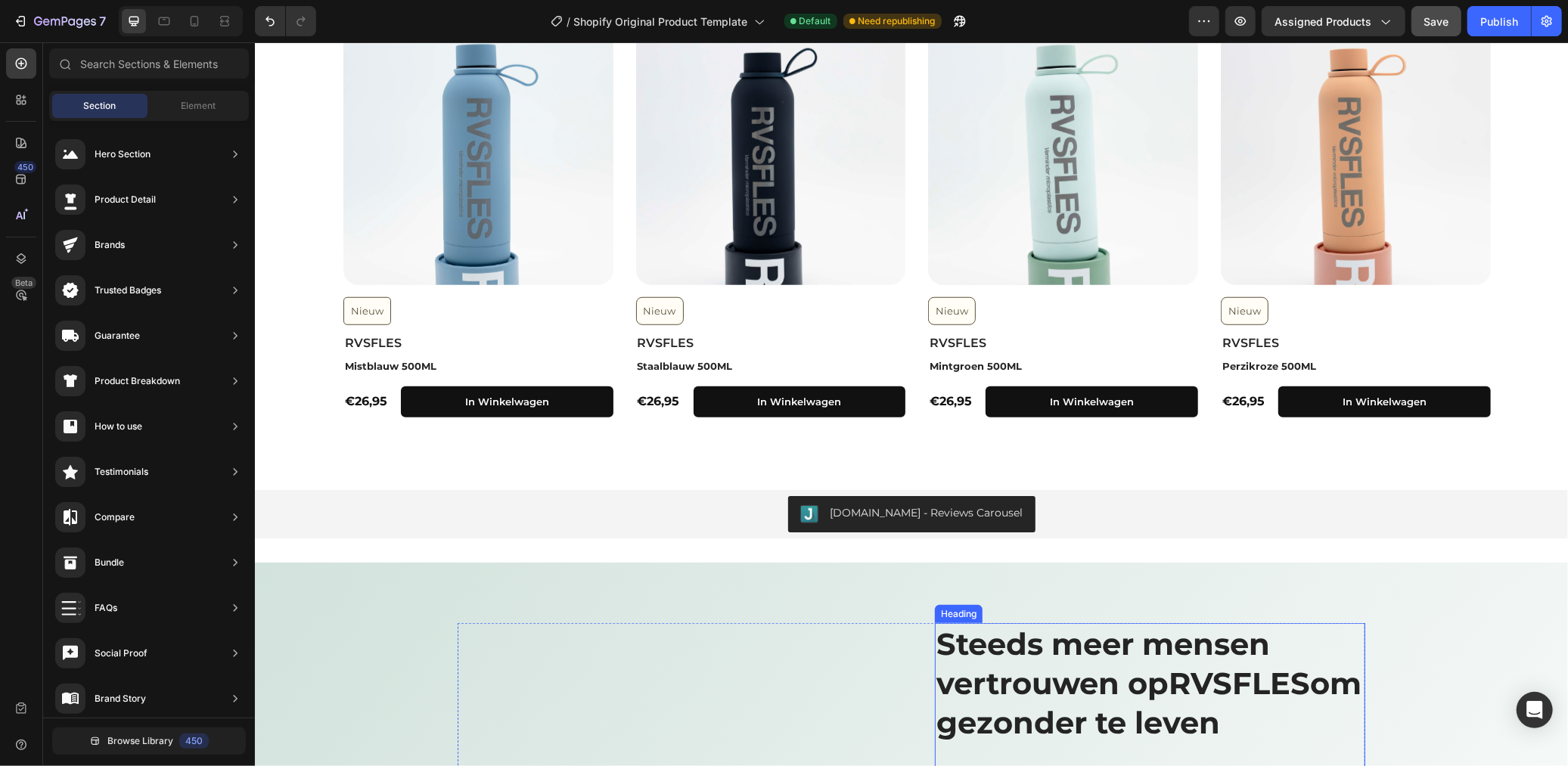
scroll to position [925, 0]
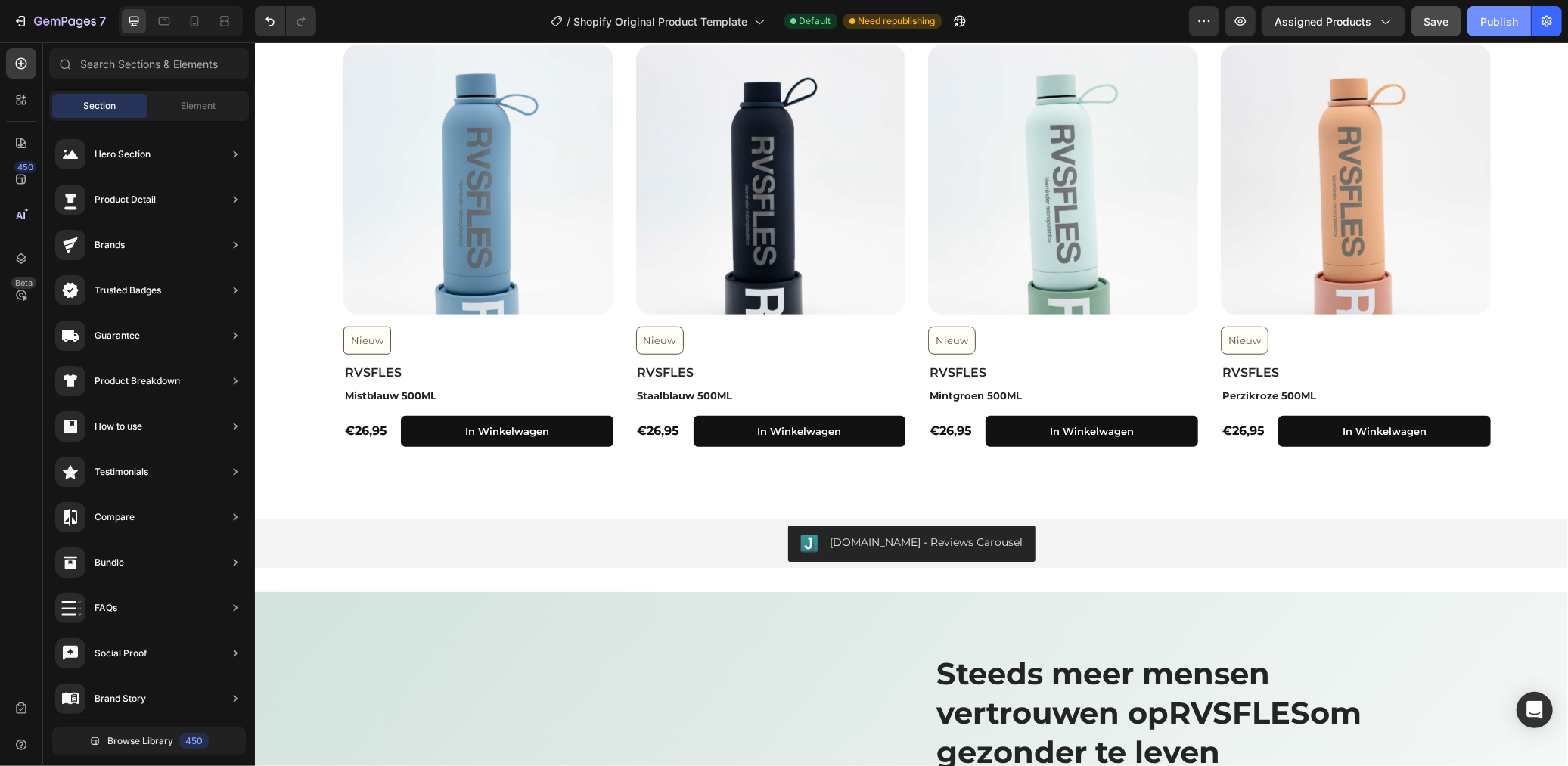
click at [1486, 20] on div "Publish" at bounding box center [1499, 21] width 38 height 16
